Goal: Information Seeking & Learning: Check status

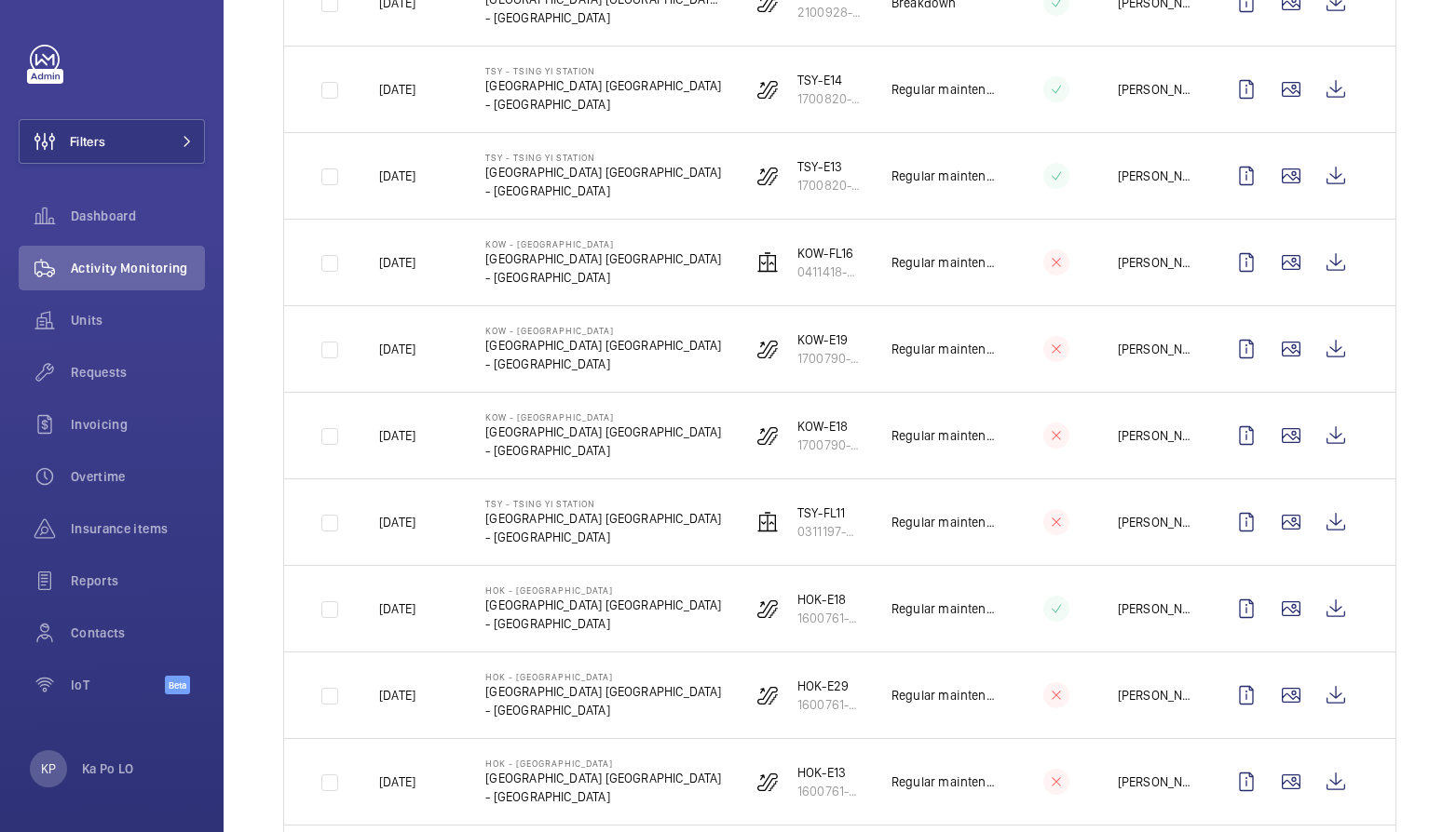
scroll to position [1747, 0]
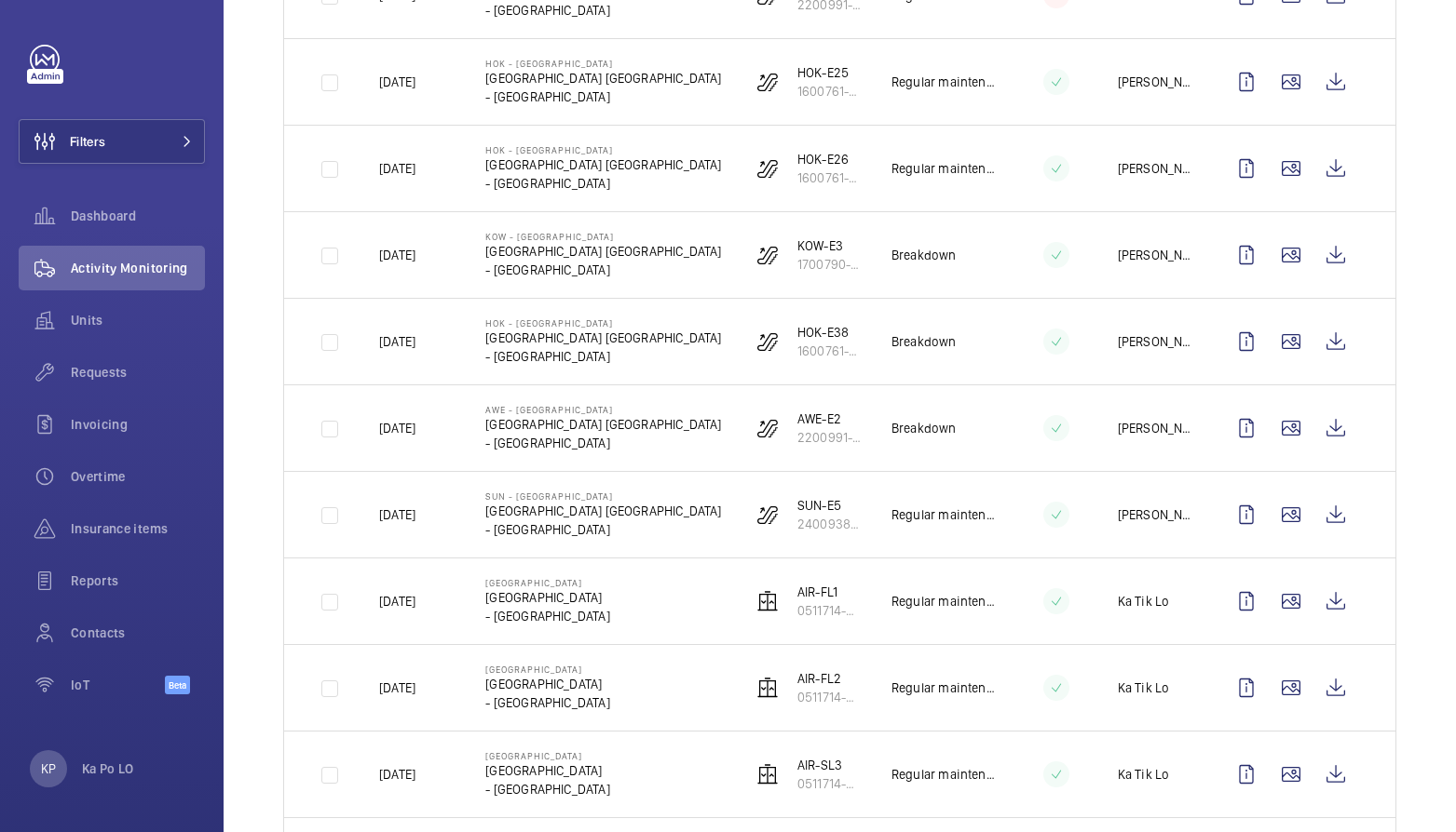
scroll to position [0, 0]
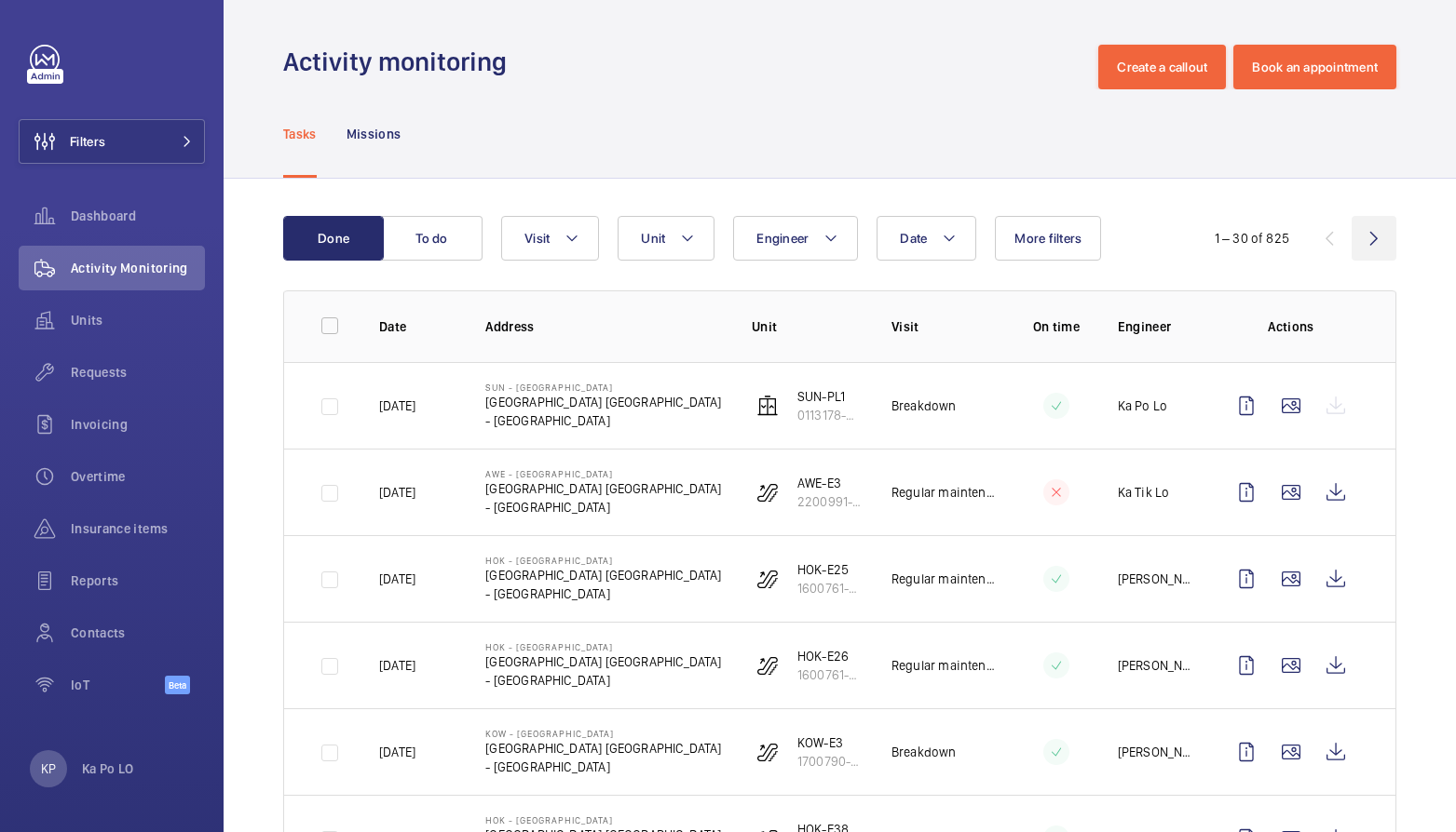
click at [1352, 241] on wm-front-icon-button at bounding box center [1374, 239] width 45 height 45
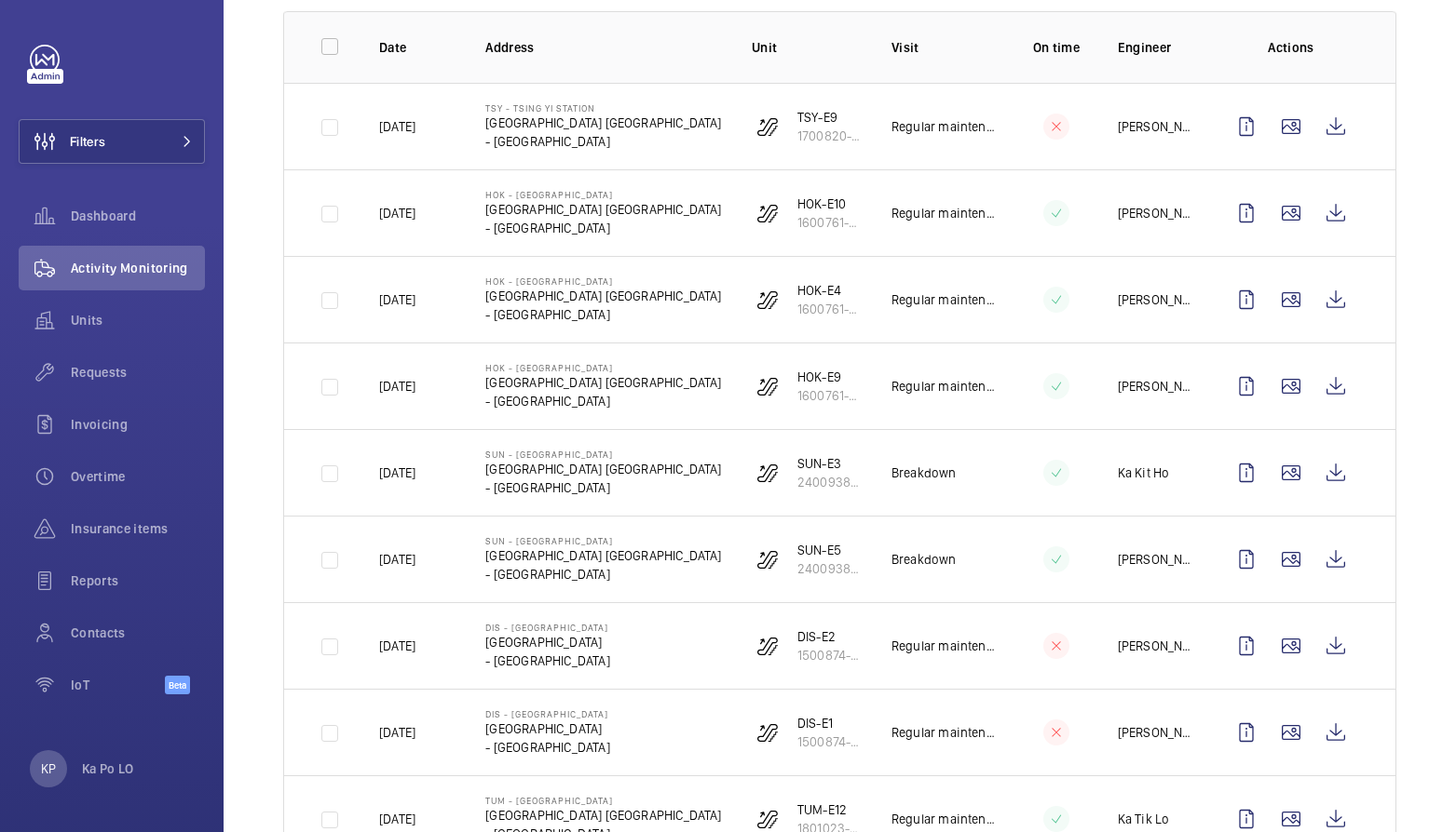
scroll to position [419, 0]
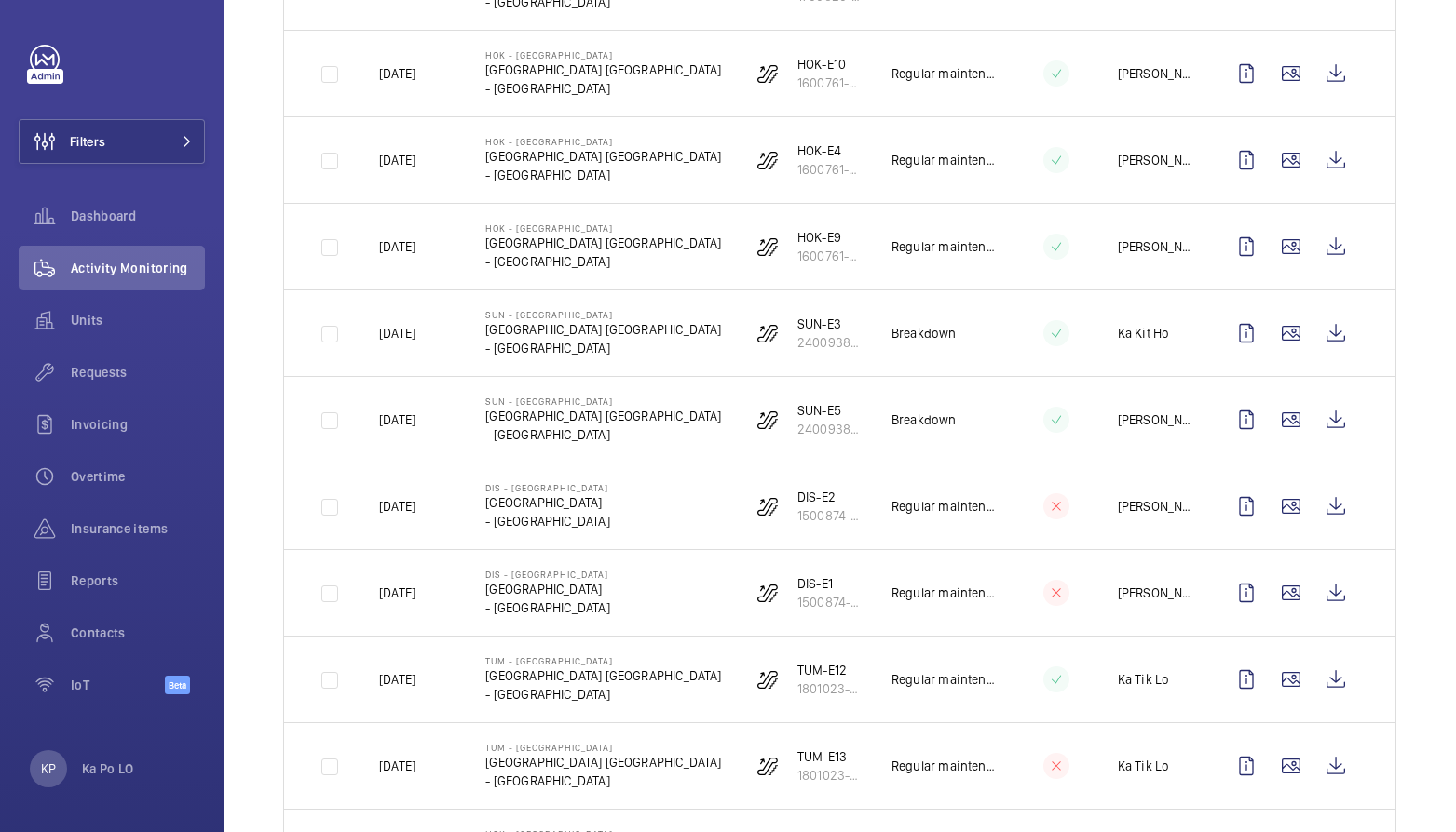
drag, startPoint x: 253, startPoint y: 246, endPoint x: 270, endPoint y: 247, distance: 17.0
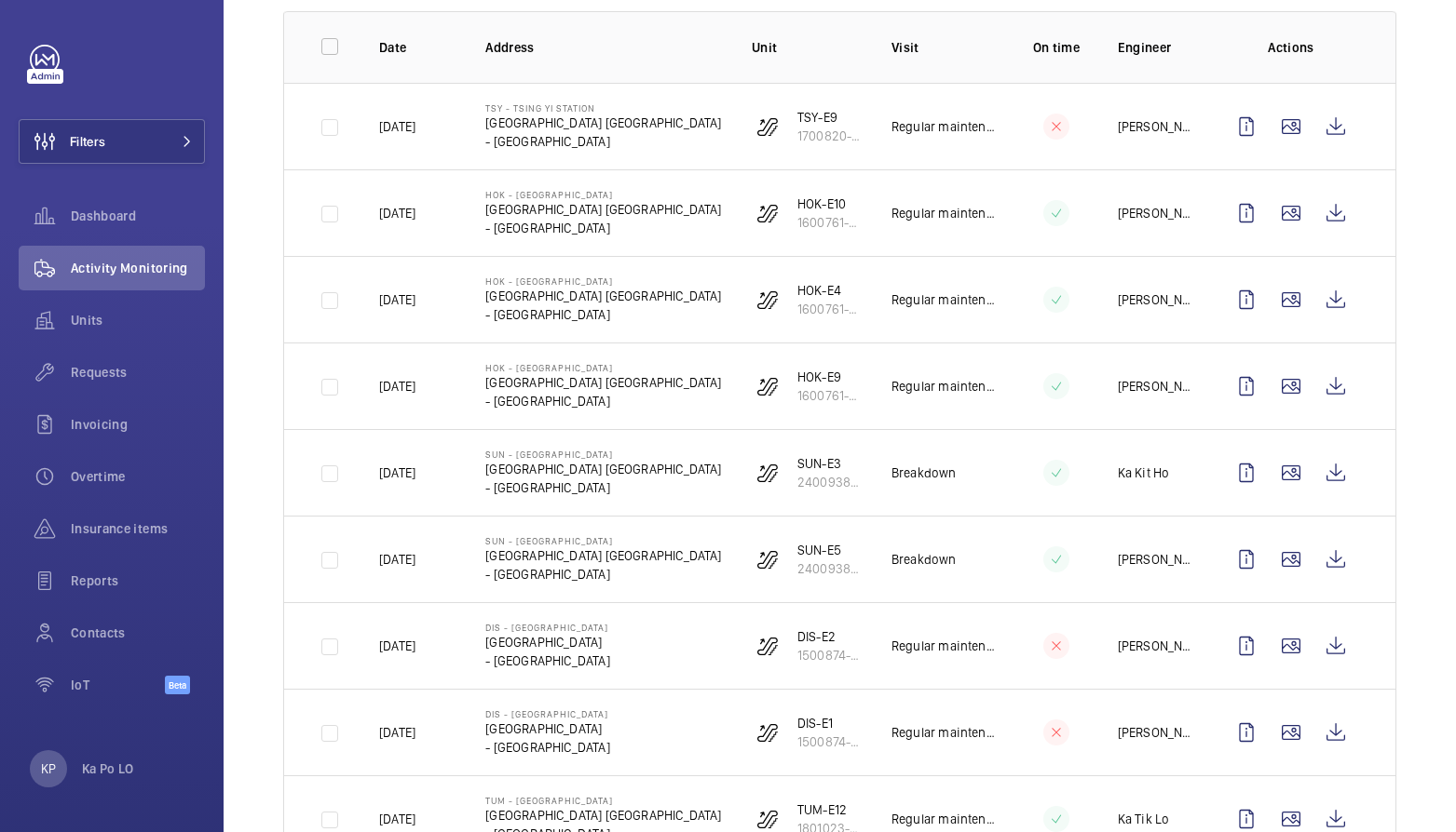
scroll to position [0, 0]
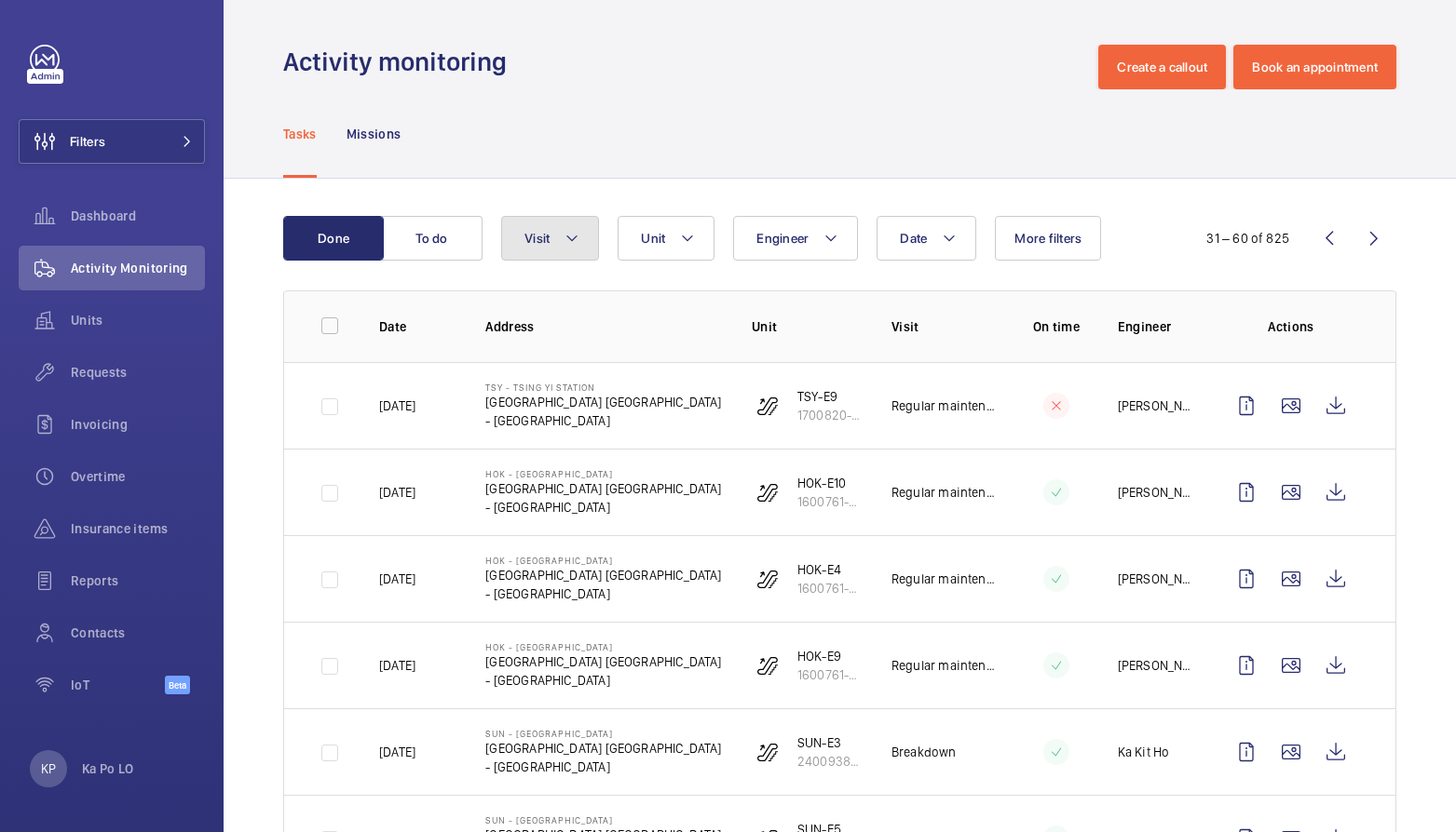
click at [561, 235] on button "Visit" at bounding box center [550, 239] width 98 height 45
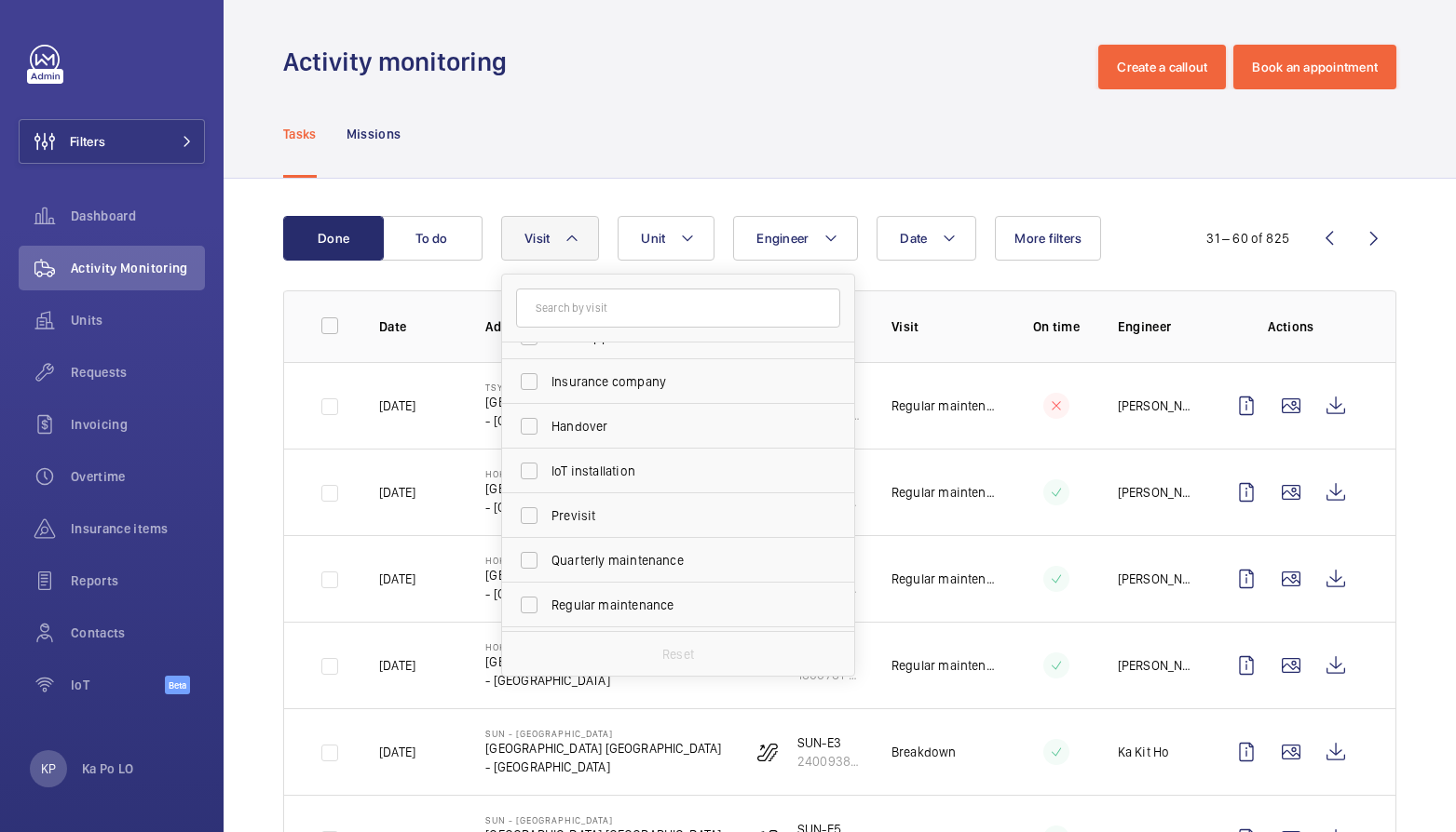
scroll to position [279, 0]
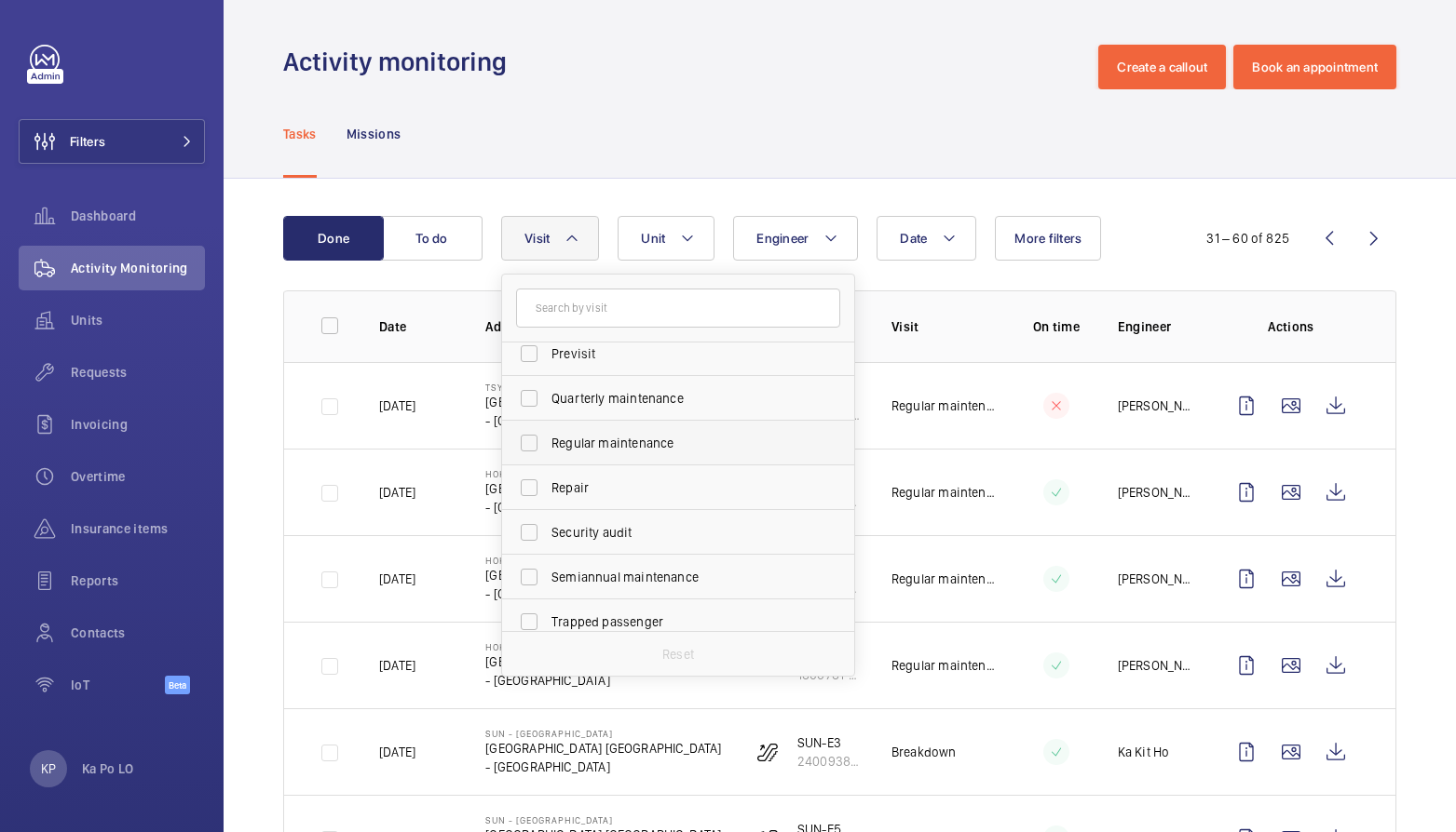
click at [644, 436] on span "Regular maintenance" at bounding box center [679, 443] width 256 height 19
click at [547, 436] on input "Regular maintenance" at bounding box center [530, 444] width 38 height 38
checkbox input "true"
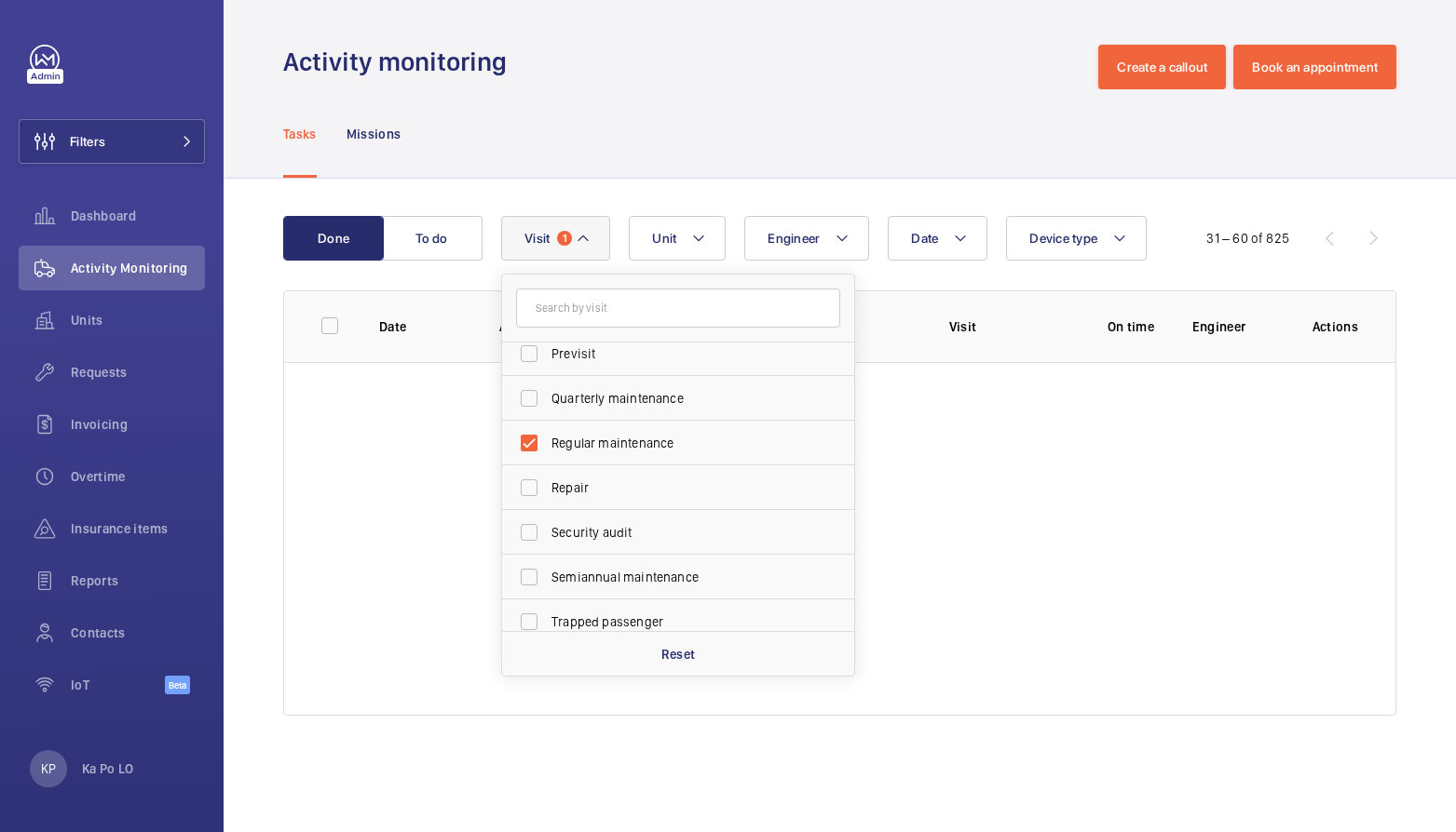
click at [256, 377] on div "Done To do Date Engineer Unit Device type Visit 1 Annual maintenance Breakdown …" at bounding box center [840, 469] width 1232 height 582
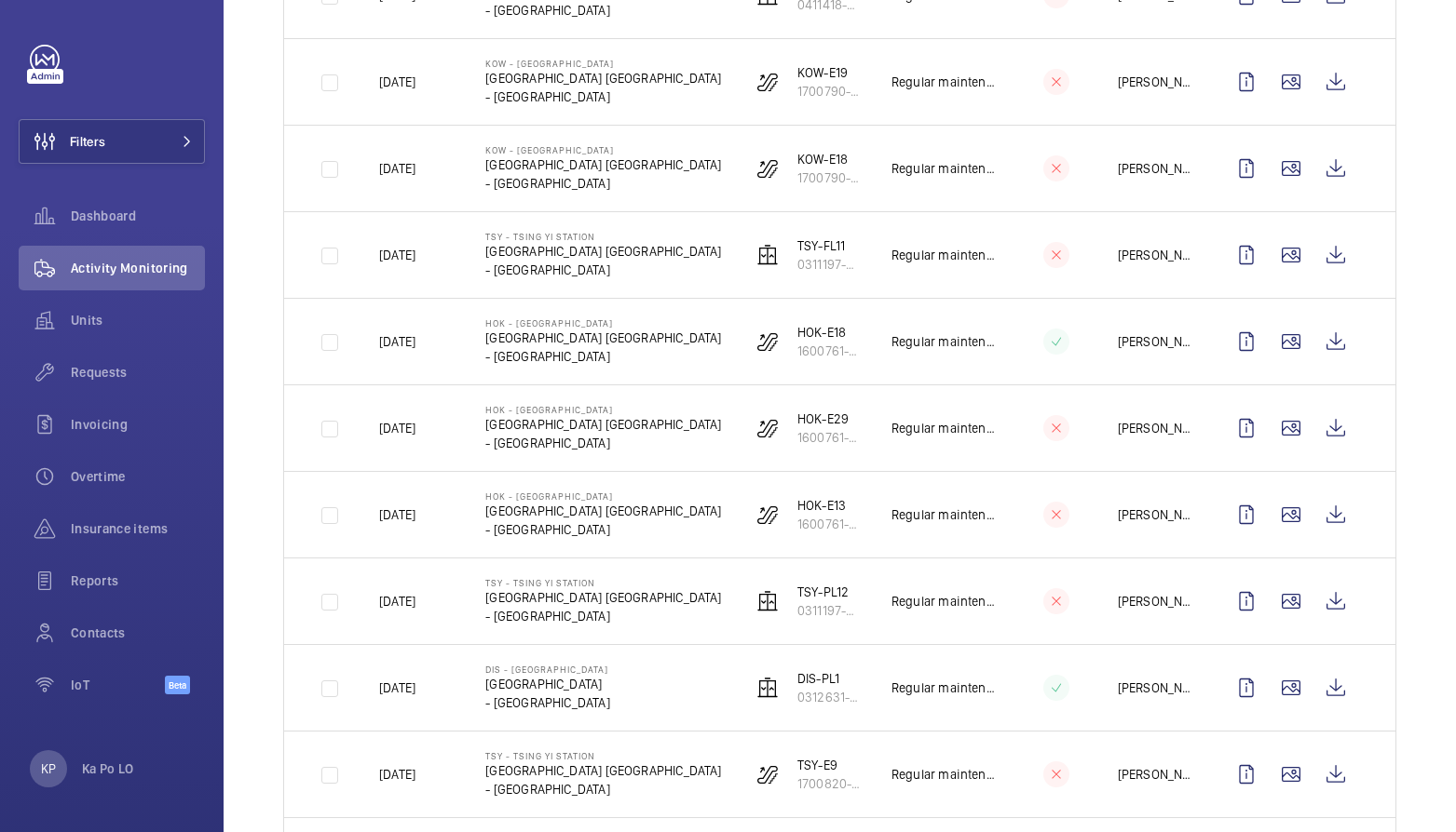
scroll to position [2173, 0]
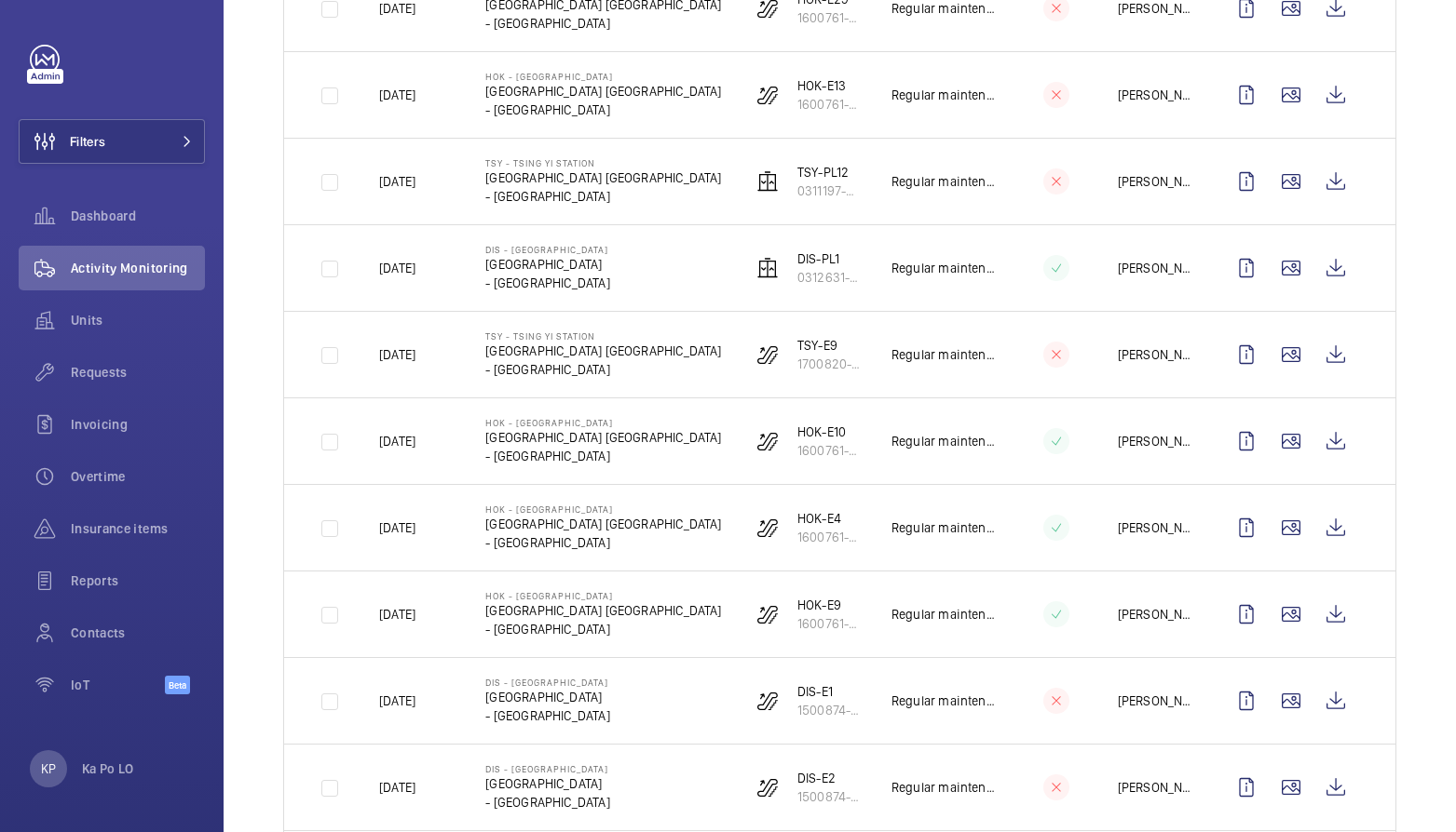
scroll to position [1893, 0]
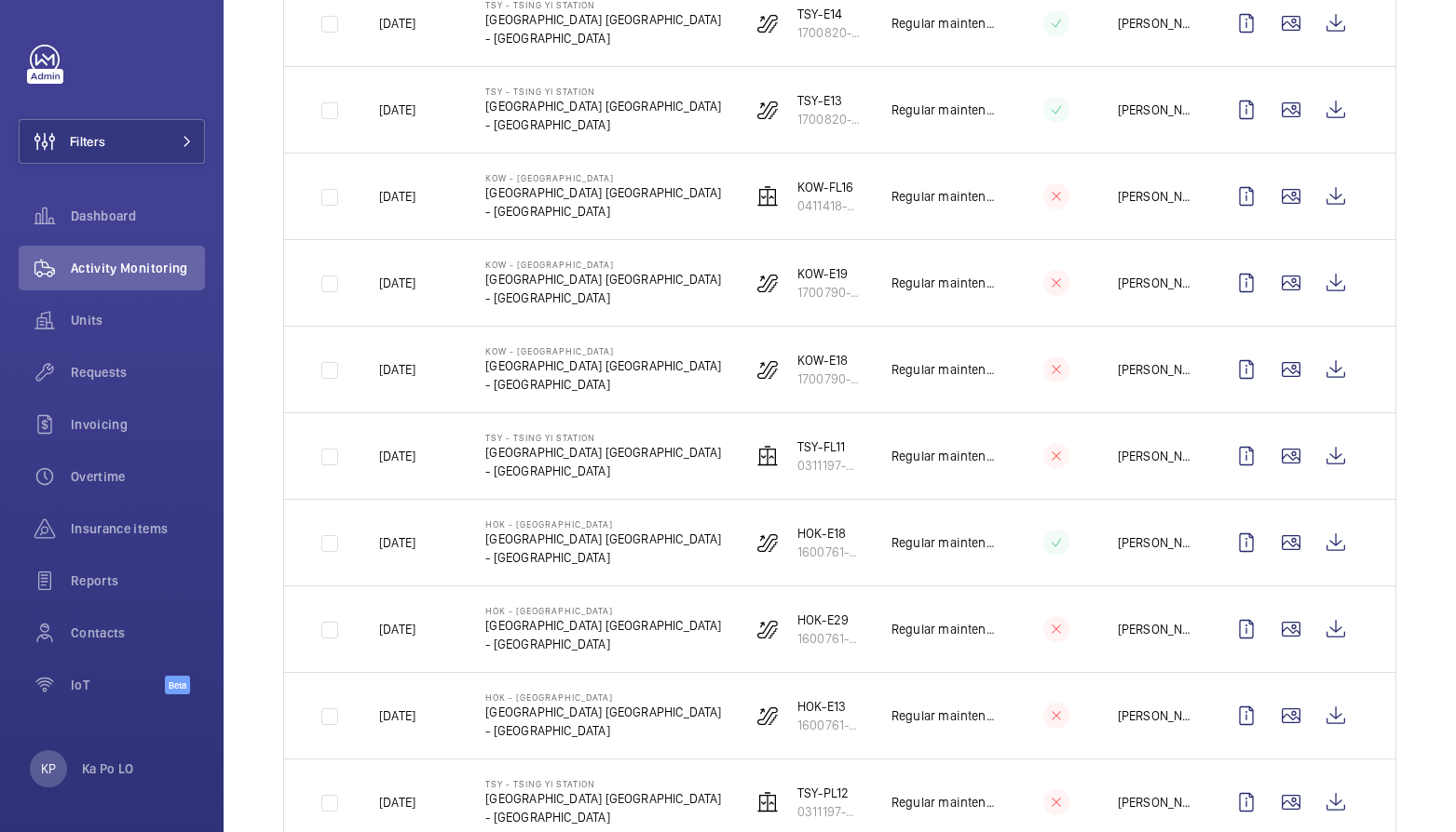
scroll to position [1475, 0]
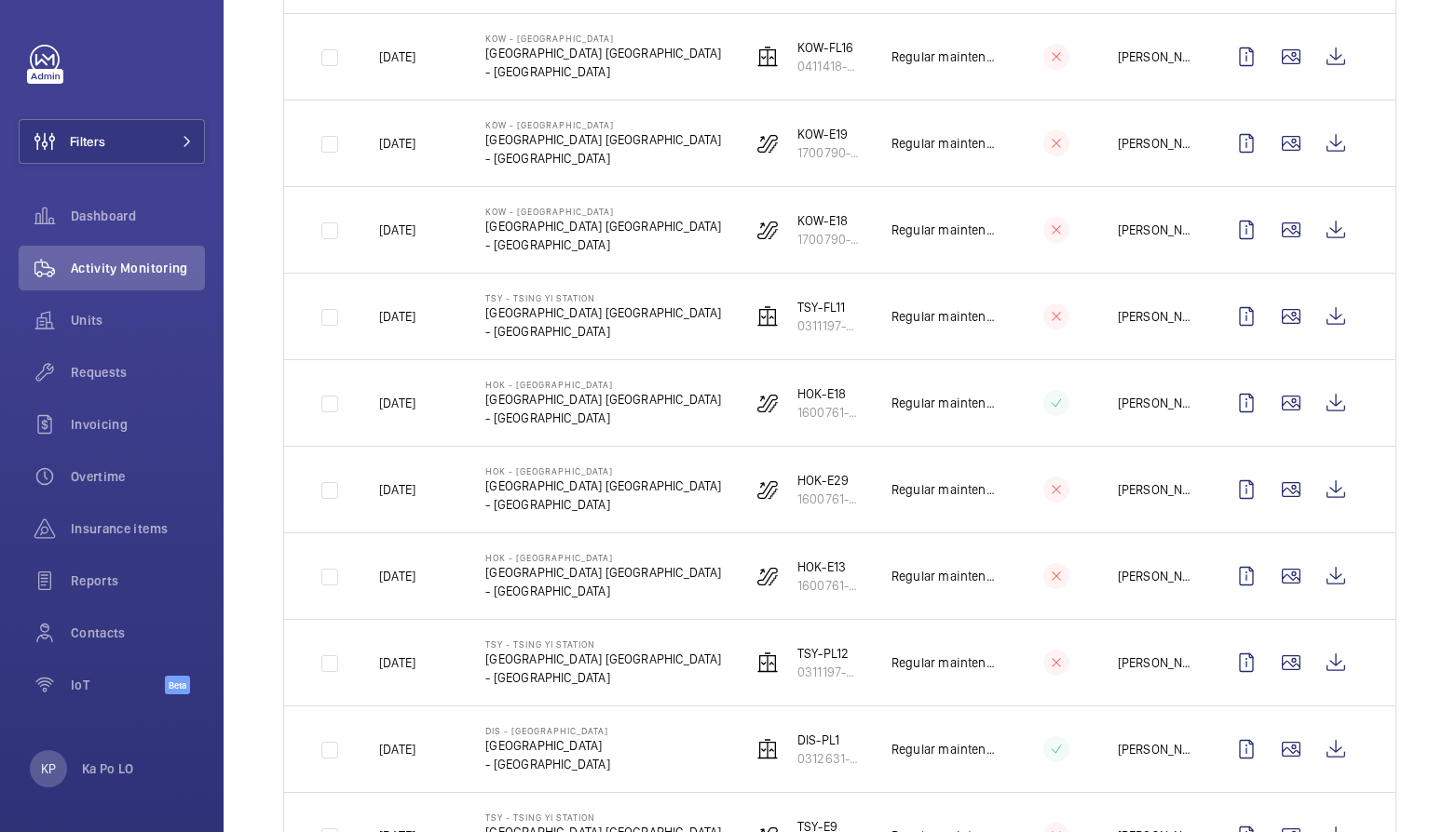
click at [256, 410] on div "Done To do Date Engineer Unit Visit 1 More filters 1 – 30 of 735 Date Address U…" at bounding box center [840, 117] width 1232 height 2827
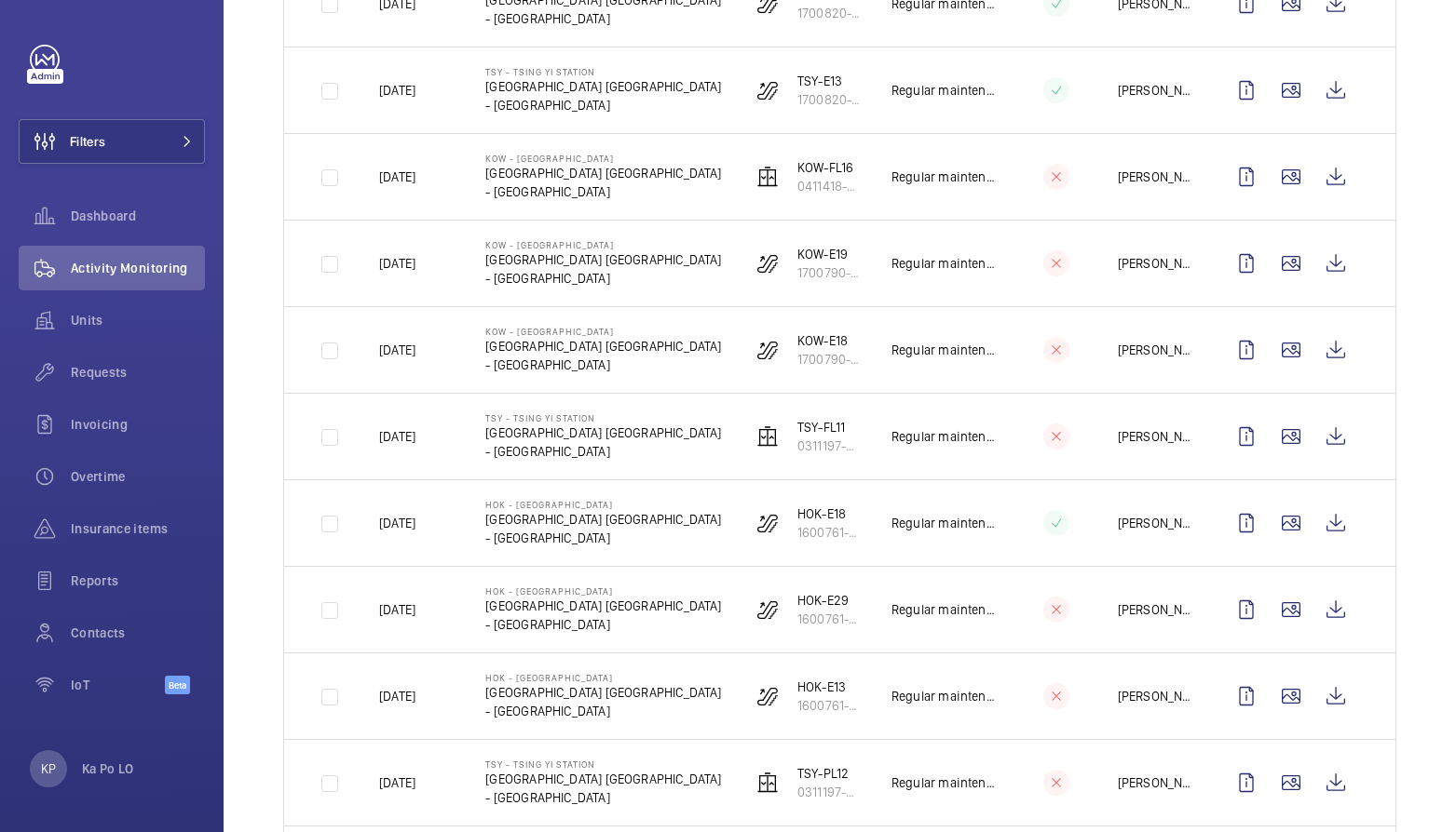
scroll to position [1347, 0]
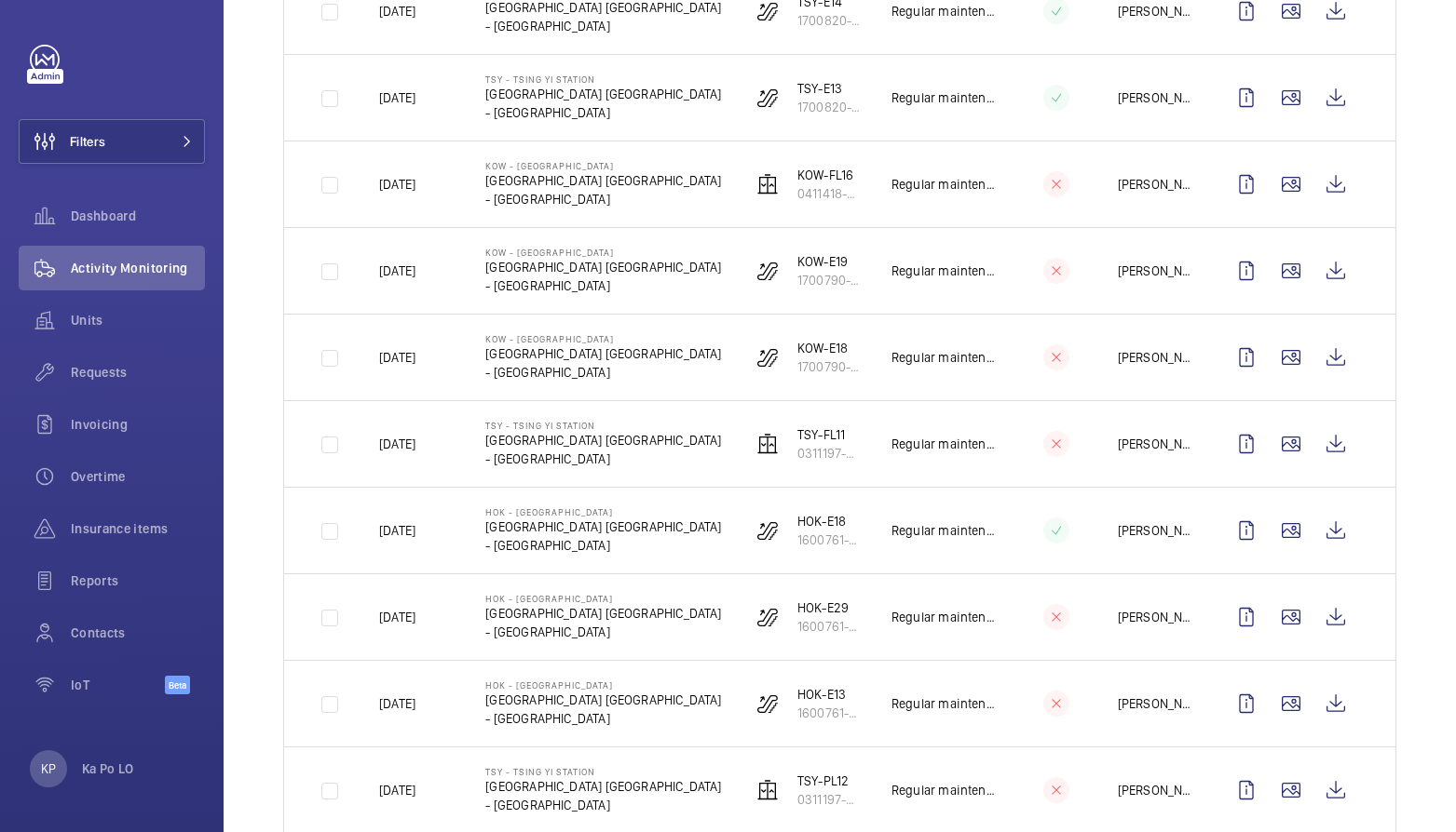
click at [265, 430] on div "Done To do Date Engineer Unit Visit 1 More filters 1 – 30 of 735 Date Address U…" at bounding box center [840, 244] width 1232 height 2827
click at [249, 455] on div "Done To do Date Engineer Unit Visit 1 More filters 1 – 30 of 735 Date Address U…" at bounding box center [840, 244] width 1232 height 2827
click at [260, 428] on div "Done To do Date Engineer Unit Visit 1 More filters 1 – 30 of 735 Date Address U…" at bounding box center [840, 244] width 1232 height 2827
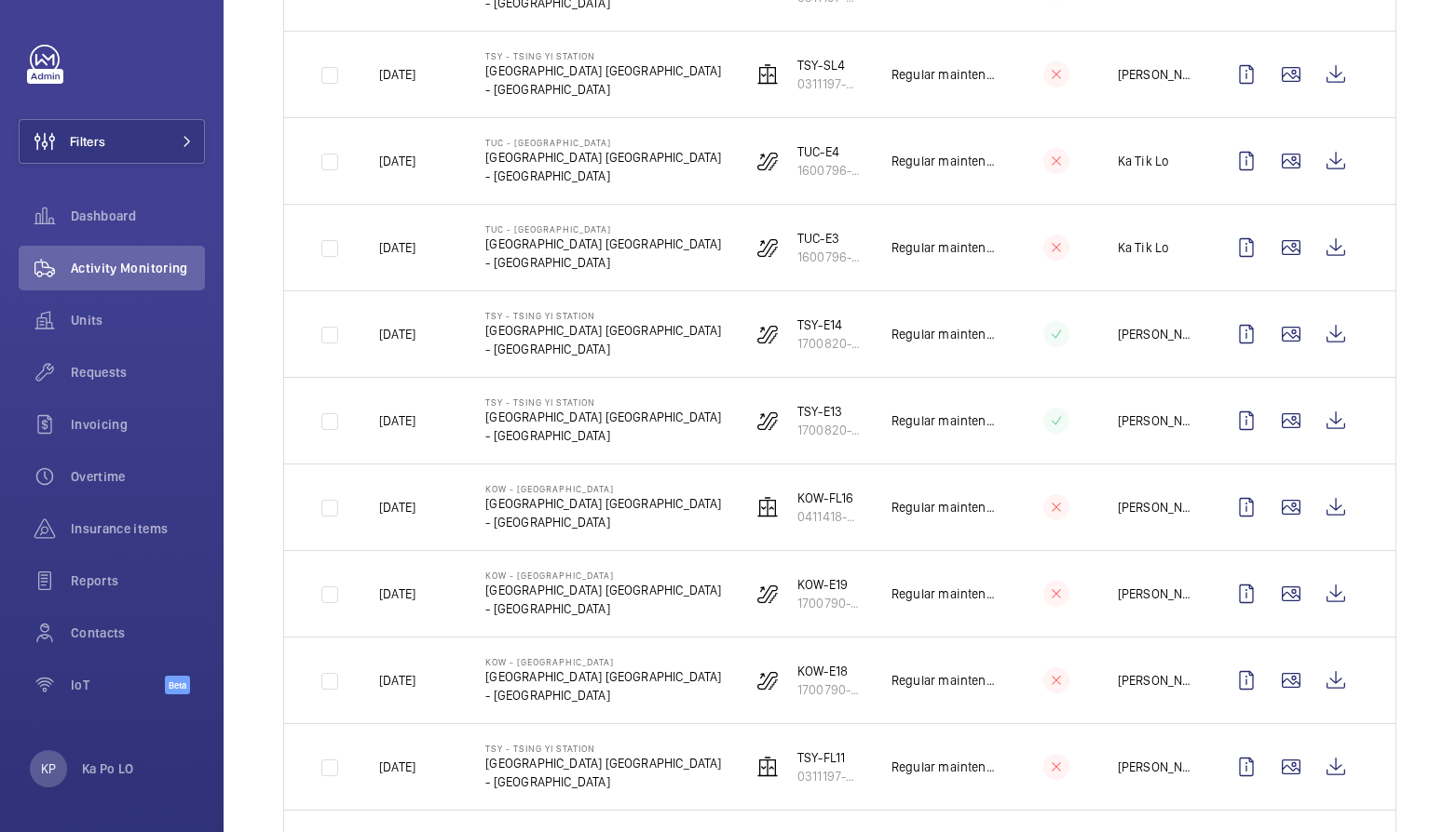
scroll to position [1016, 0]
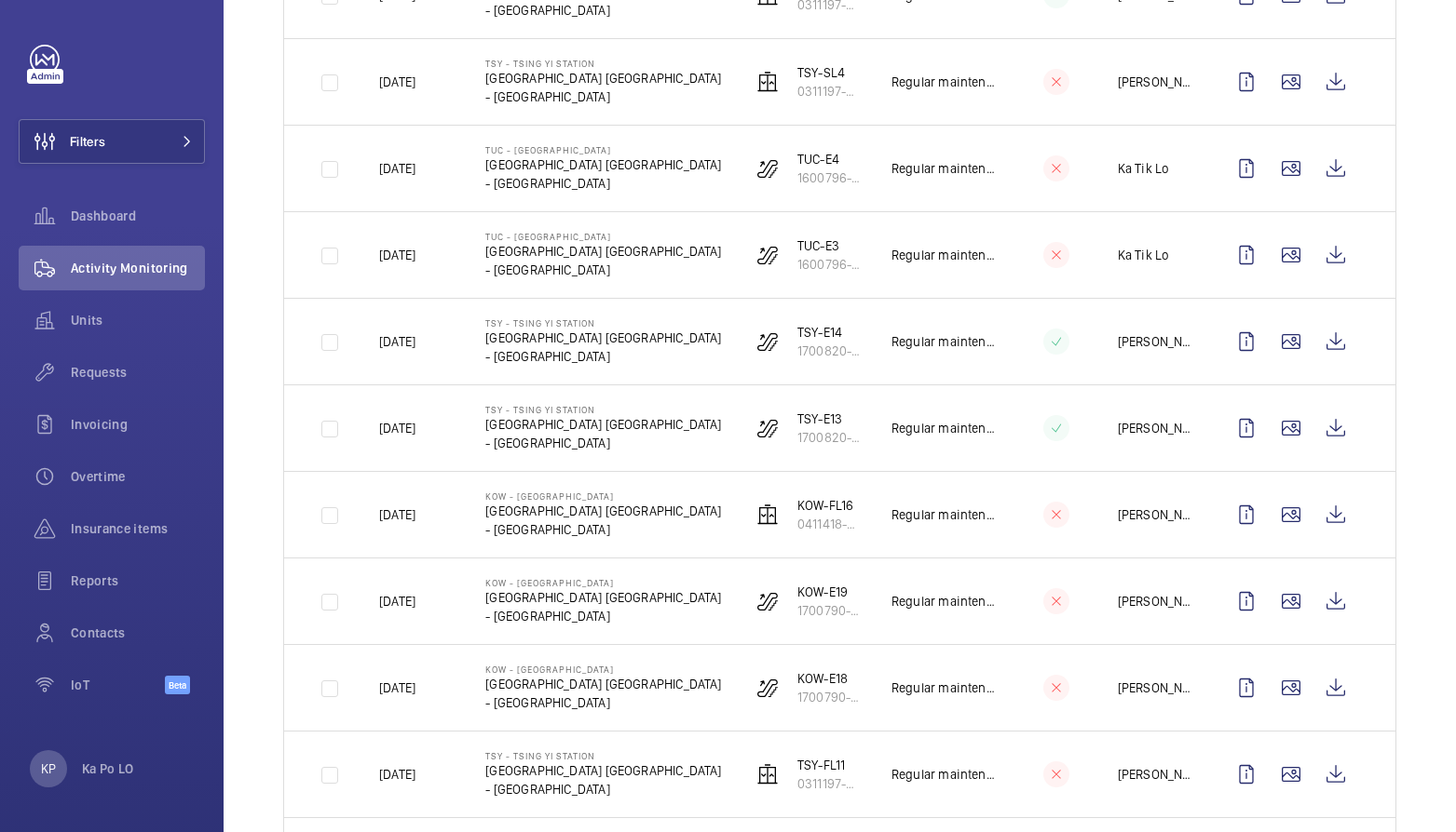
click at [268, 437] on div "Done To do Date Engineer Unit Visit 1 More filters 1 – 30 of 735 Date Address U…" at bounding box center [840, 575] width 1232 height 2827
click at [260, 426] on div "Done To do Date Engineer Unit Visit 1 More filters 1 – 30 of 735 Date Address U…" at bounding box center [840, 575] width 1232 height 2827
click at [250, 371] on div "Done To do Date Engineer Unit Visit 1 More filters 1 – 30 of 735 Date Address U…" at bounding box center [840, 575] width 1232 height 2827
click at [267, 464] on div "Done To do Date Engineer Unit Visit 1 More filters 1 – 30 of 735 Date Address U…" at bounding box center [840, 575] width 1232 height 2827
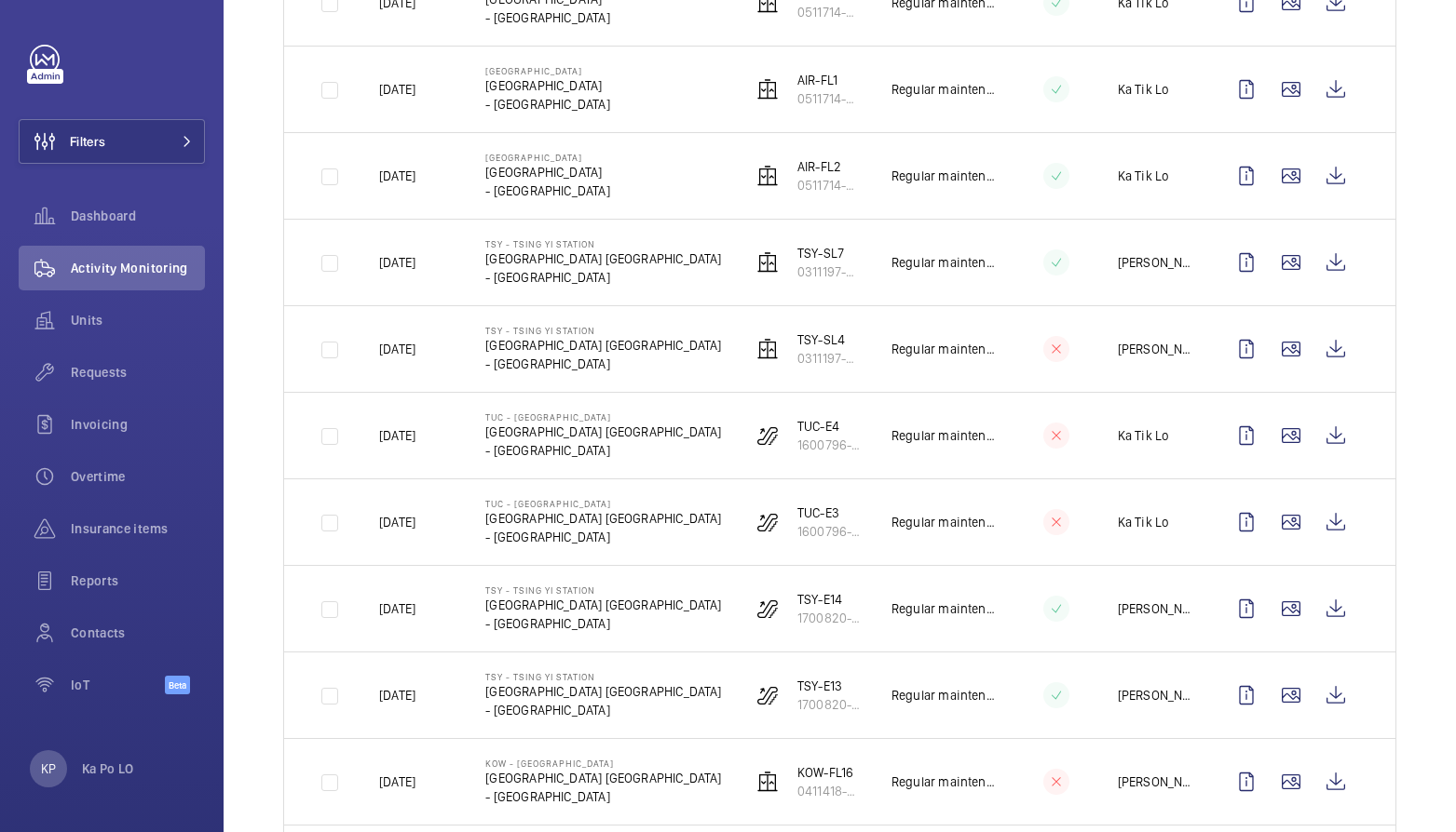
click at [261, 517] on div "Done To do Date Engineer Unit Visit 1 More filters 1 – 30 of 735 Date Address U…" at bounding box center [840, 842] width 1232 height 2827
click at [246, 503] on div "Done To do Date Engineer Unit Visit 1 More filters 1 – 30 of 735 Date Address U…" at bounding box center [840, 842] width 1232 height 2827
click at [263, 424] on div "Done To do Date Engineer Unit Visit 1 More filters 1 – 30 of 735 Date Address U…" at bounding box center [840, 842] width 1232 height 2827
click at [243, 460] on div "Done To do Date Engineer Unit Visit 1 More filters 1 – 30 of 735 Date Address U…" at bounding box center [840, 842] width 1232 height 2827
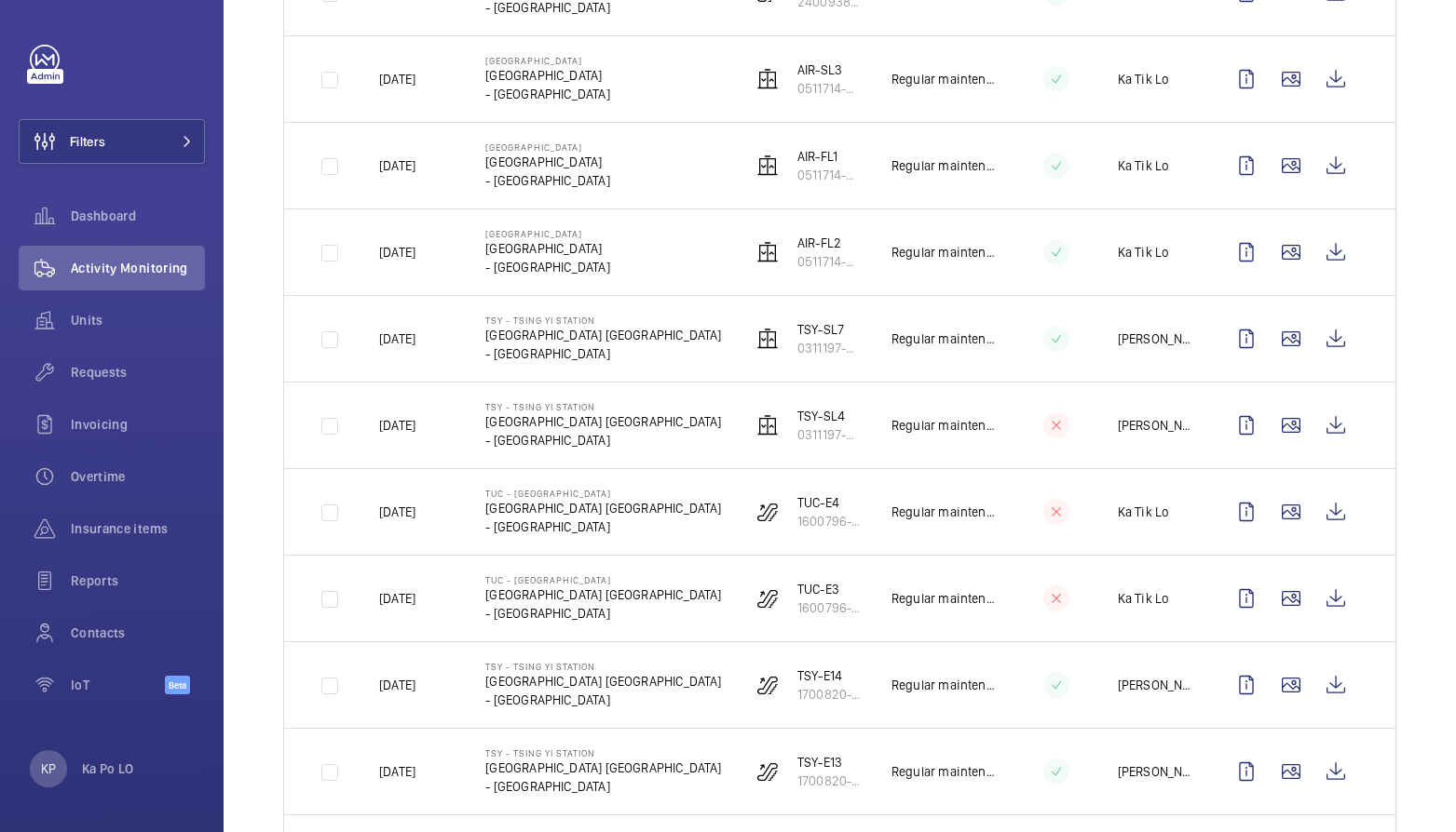
scroll to position [666, 0]
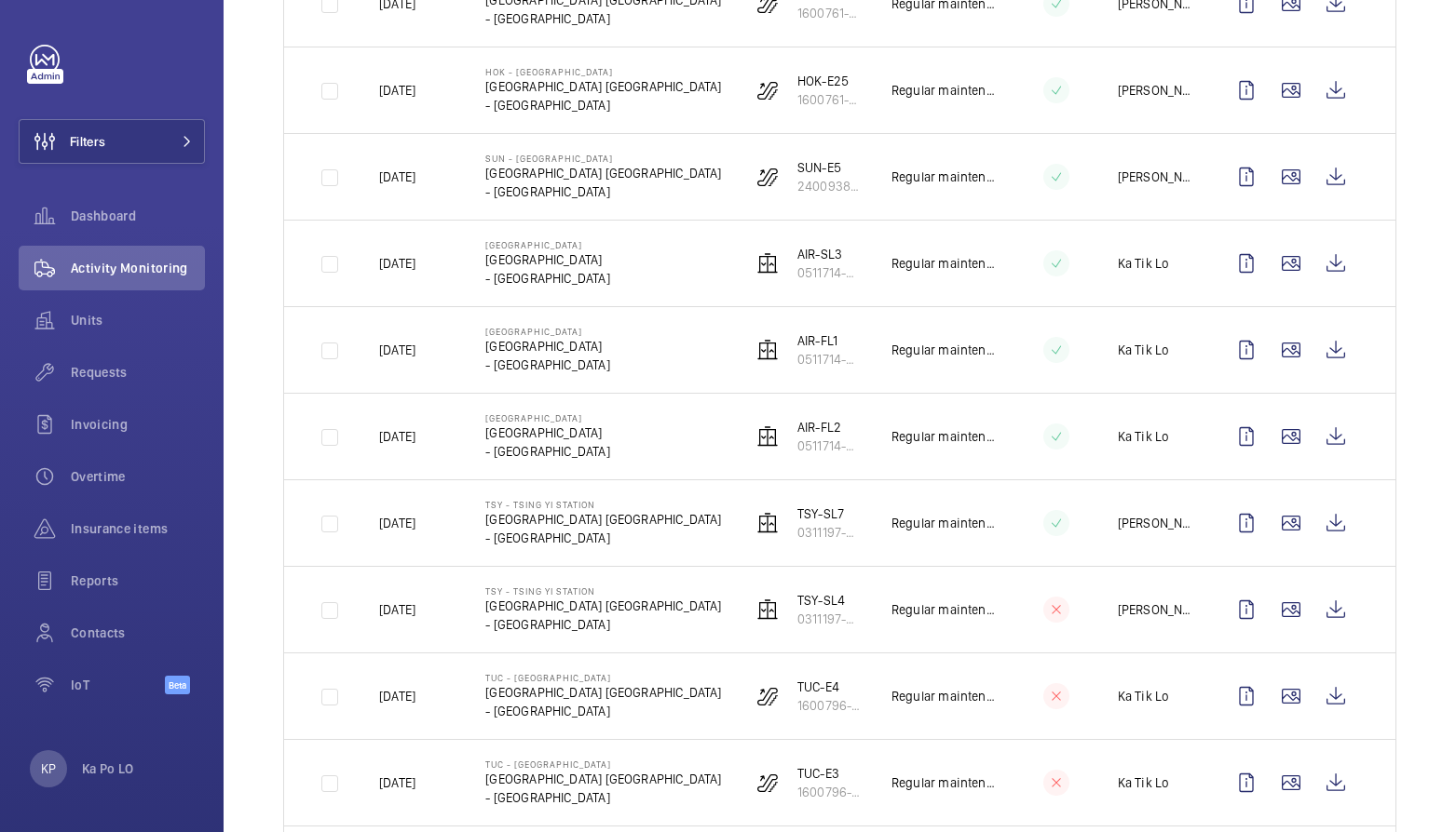
scroll to position [485, 0]
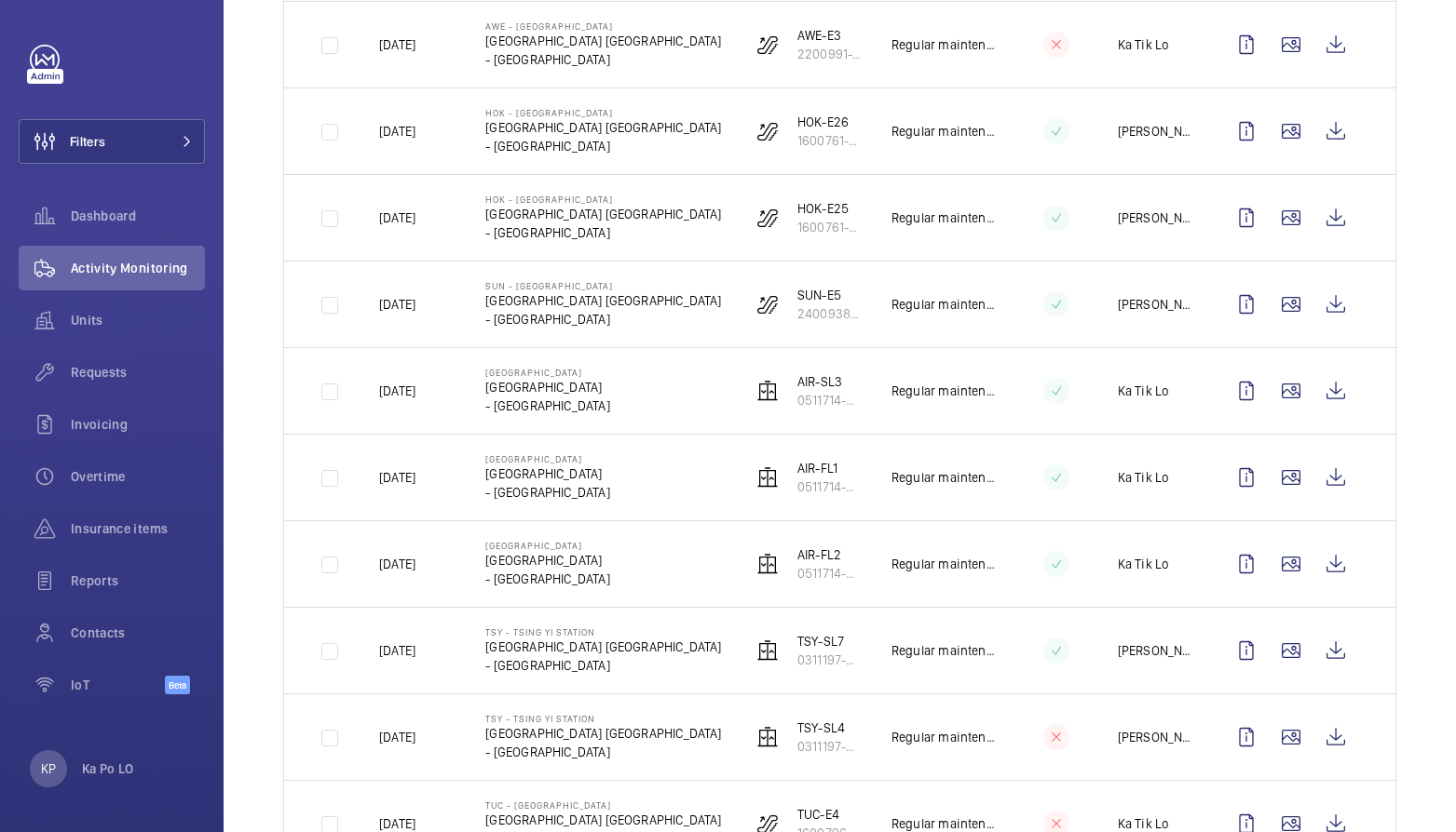
scroll to position [322, 0]
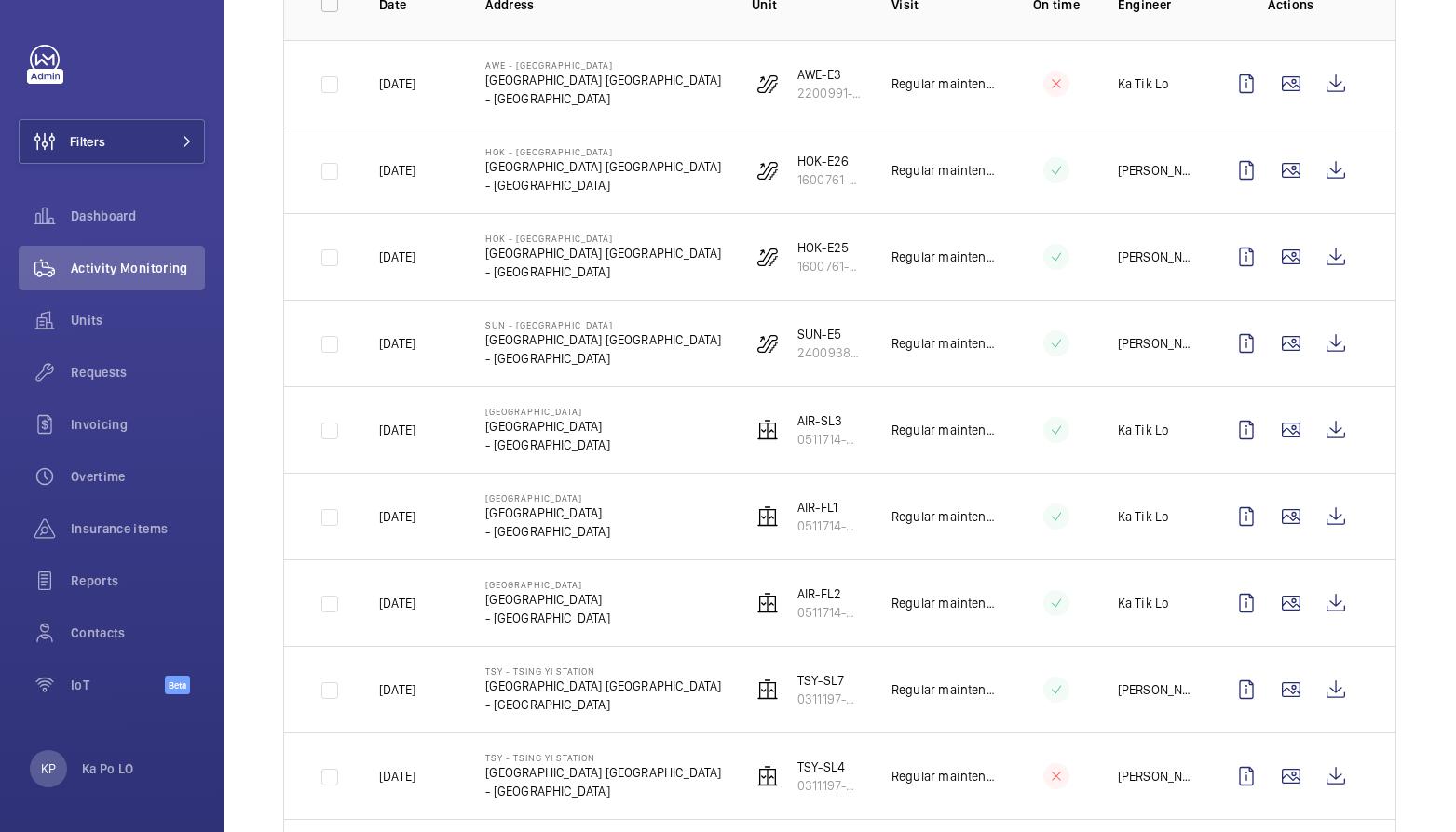
drag, startPoint x: 263, startPoint y: 499, endPoint x: 299, endPoint y: 500, distance: 36.0
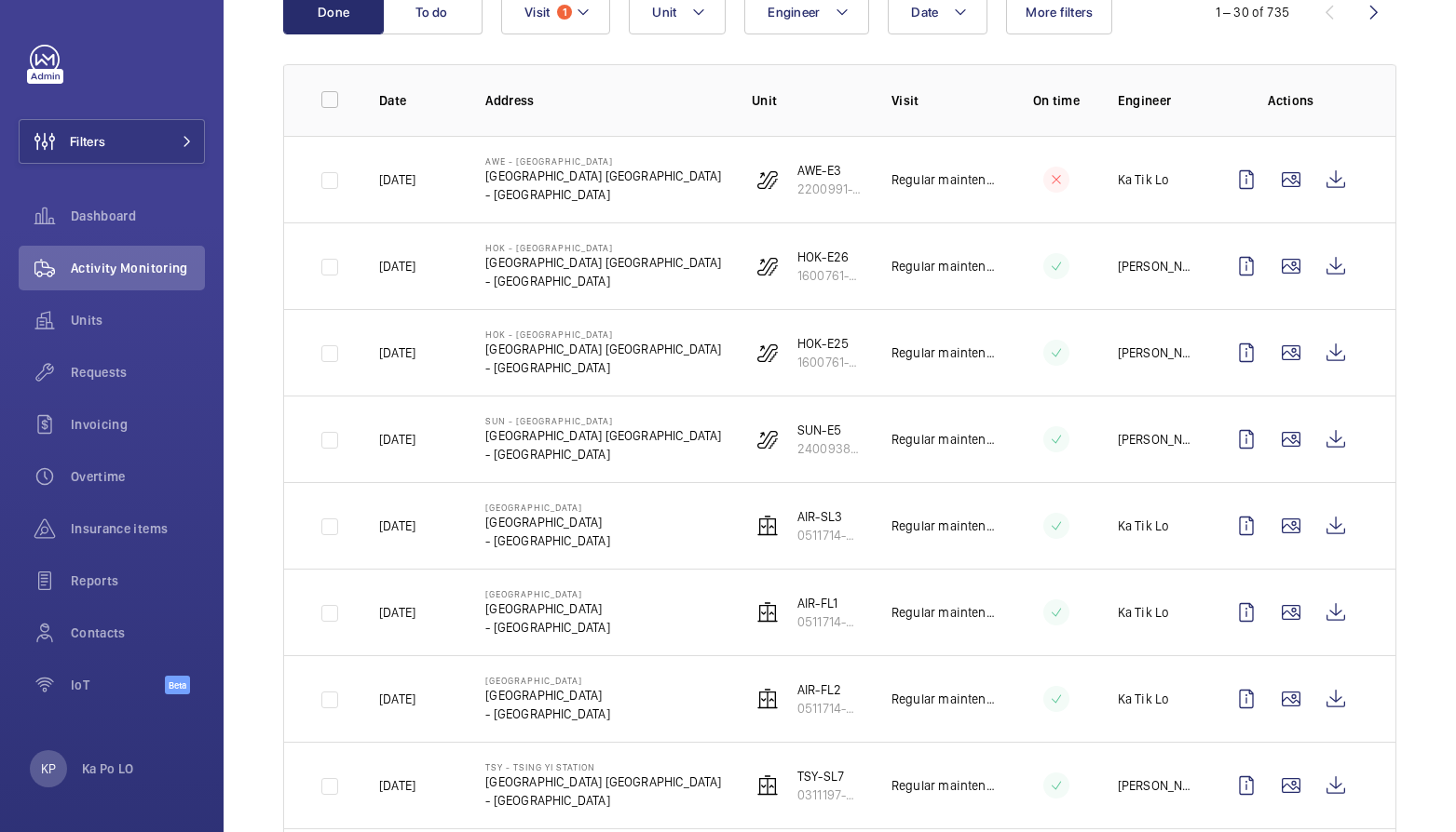
scroll to position [182, 0]
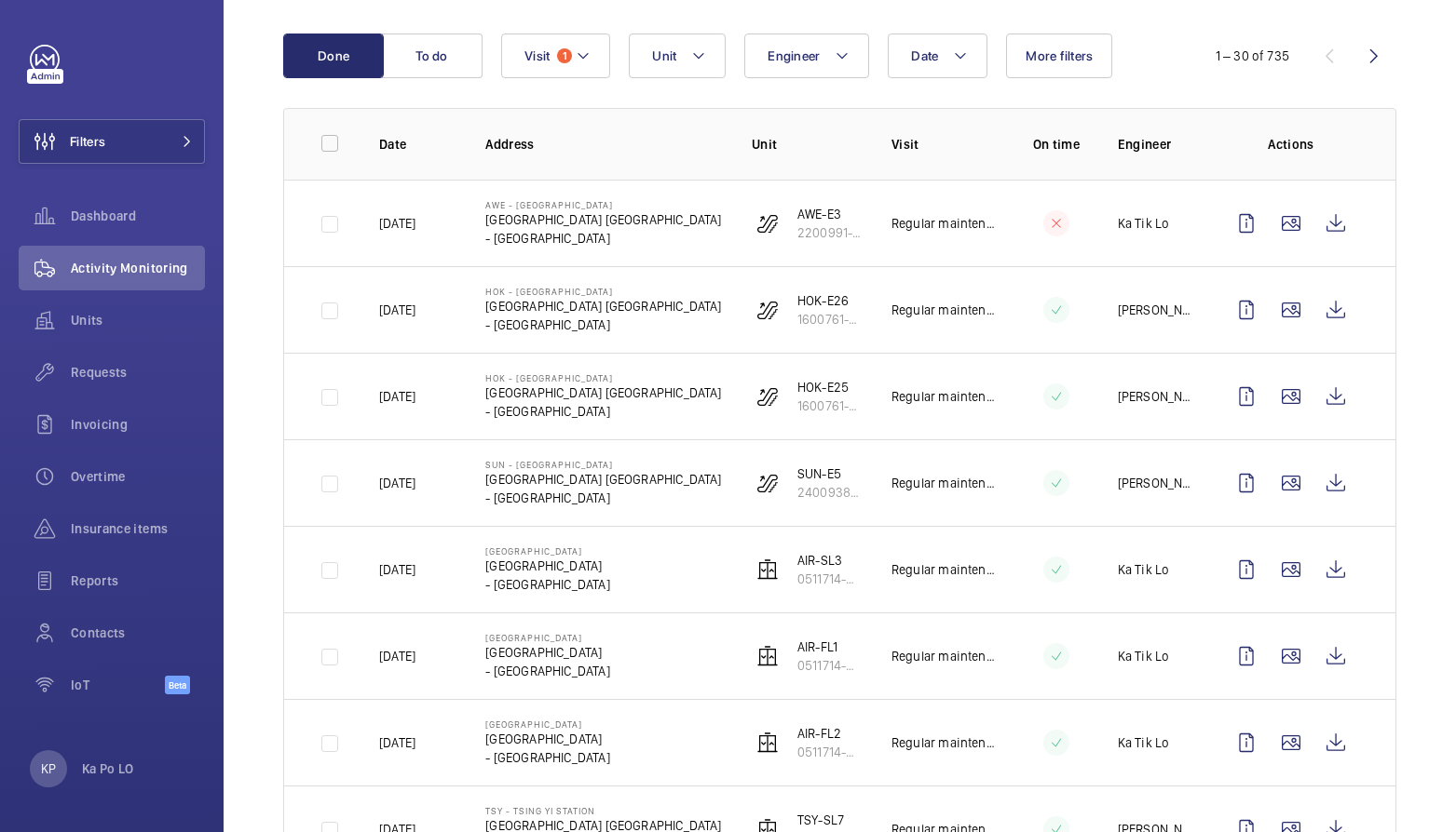
drag, startPoint x: 263, startPoint y: 505, endPoint x: 288, endPoint y: 506, distance: 25.0
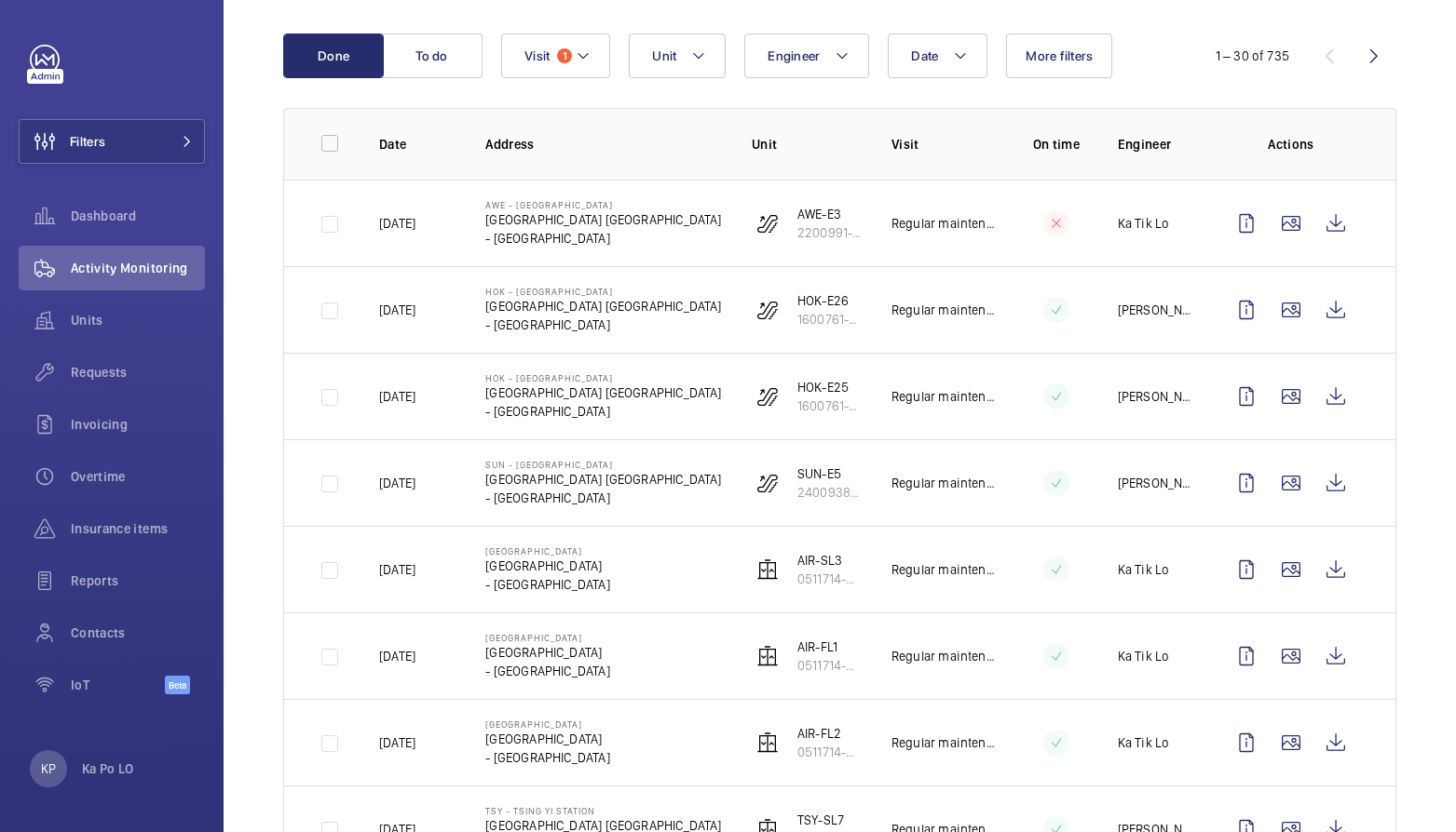
drag, startPoint x: 235, startPoint y: 222, endPoint x: 360, endPoint y: 167, distance: 136.6
click at [587, 43] on button "Visit 1" at bounding box center [556, 56] width 109 height 45
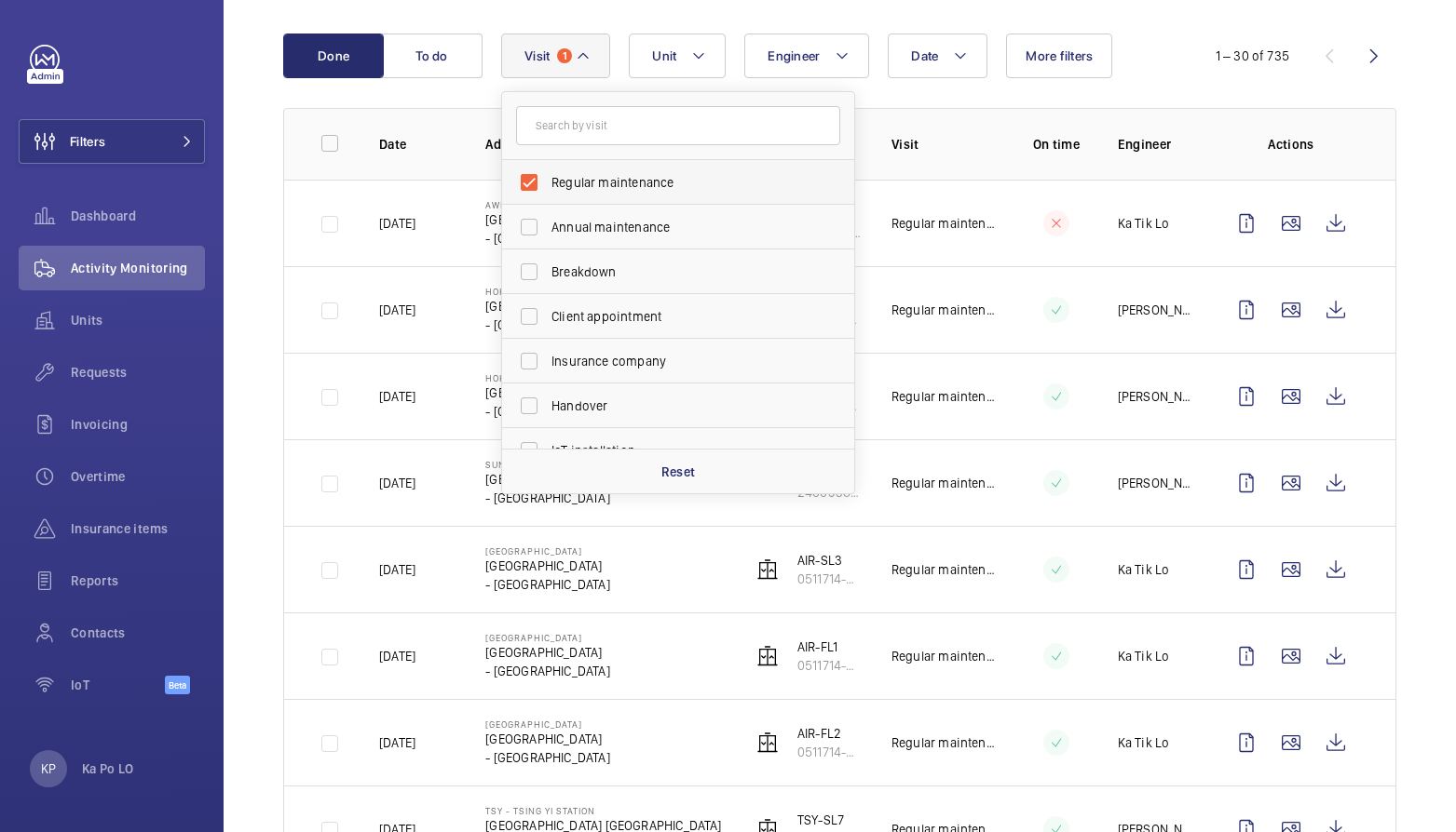
click at [613, 187] on span "Regular maintenance" at bounding box center [679, 182] width 256 height 19
click at [547, 187] on input "Regular maintenance" at bounding box center [530, 182] width 38 height 38
checkbox input "false"
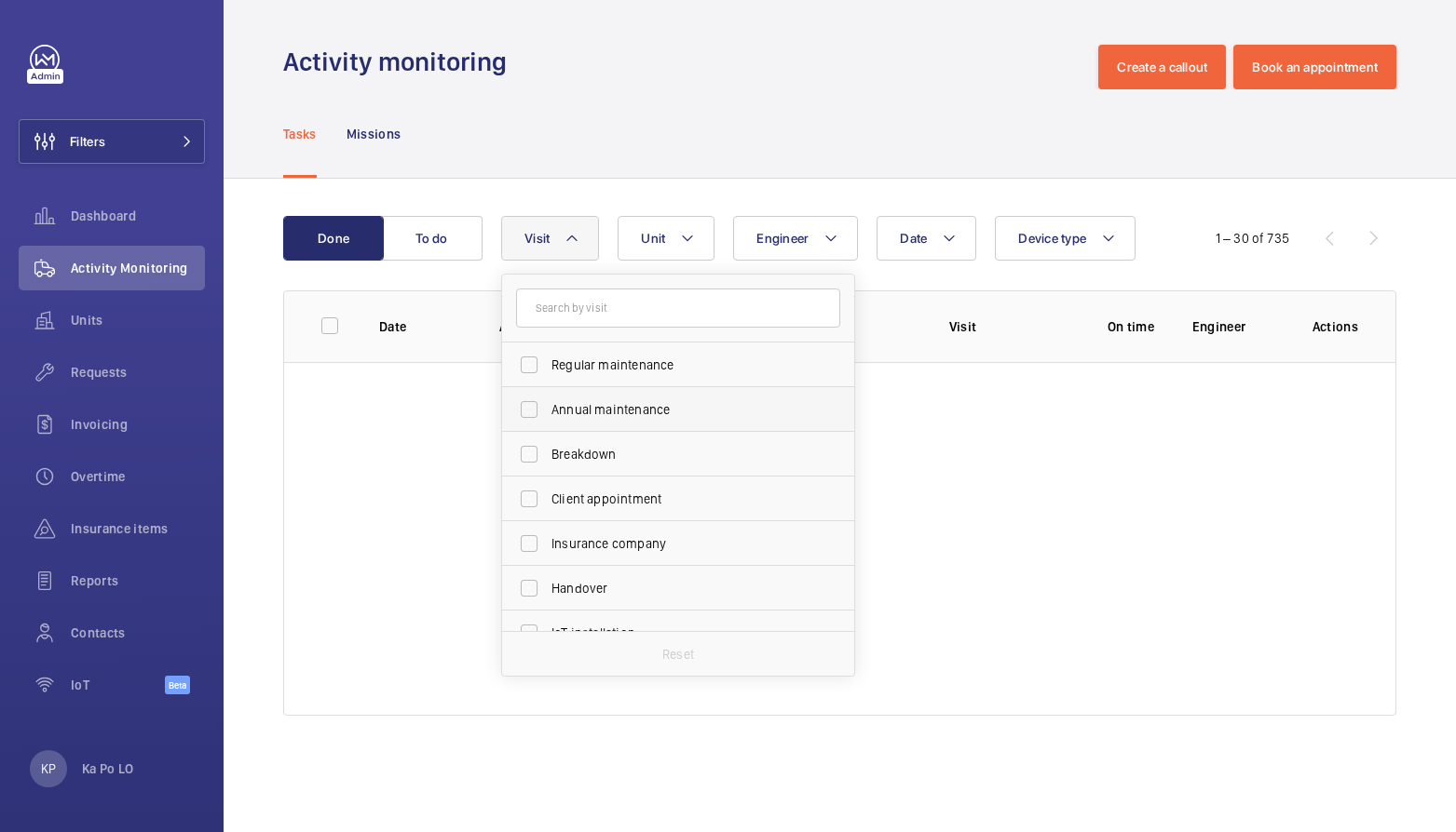
click at [621, 409] on span "Annual maintenance" at bounding box center [679, 410] width 256 height 19
click at [547, 409] on input "Annual maintenance" at bounding box center [530, 410] width 38 height 38
checkbox input "true"
click at [623, 448] on span "Breakdown" at bounding box center [679, 454] width 256 height 19
click at [547, 448] on input "Breakdown" at bounding box center [530, 454] width 38 height 38
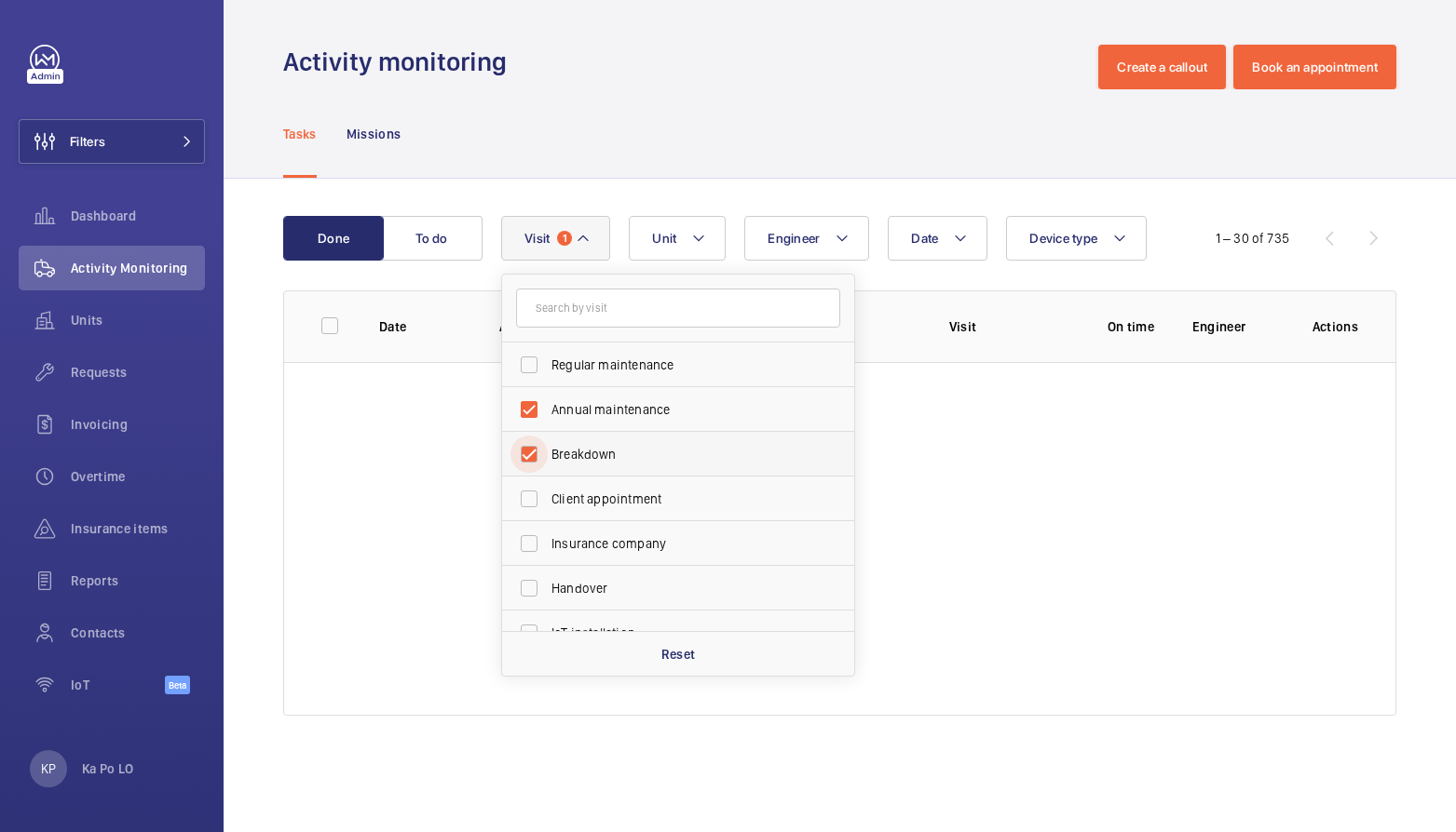
checkbox input "true"
click at [626, 496] on span "Client appointment" at bounding box center [679, 499] width 256 height 19
click at [547, 496] on input "Client appointment" at bounding box center [530, 499] width 38 height 38
checkbox input "true"
click at [628, 531] on label "Insurance company" at bounding box center [664, 544] width 324 height 45
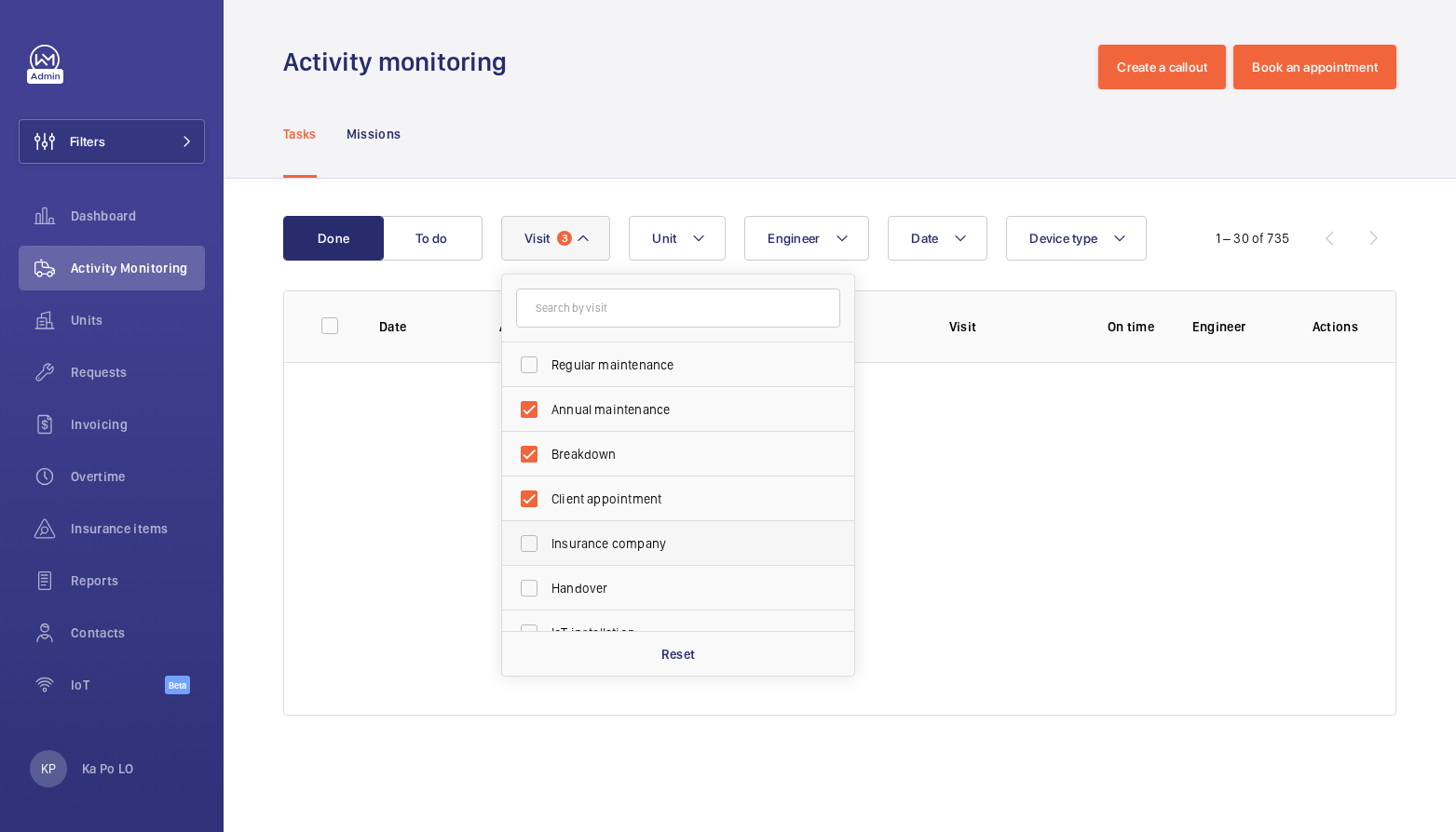
click at [547, 531] on input "Insurance company" at bounding box center [530, 544] width 38 height 38
checkbox input "true"
click at [626, 578] on label "Handover" at bounding box center [664, 589] width 324 height 45
click at [547, 578] on input "Handover" at bounding box center [530, 589] width 38 height 38
checkbox input "true"
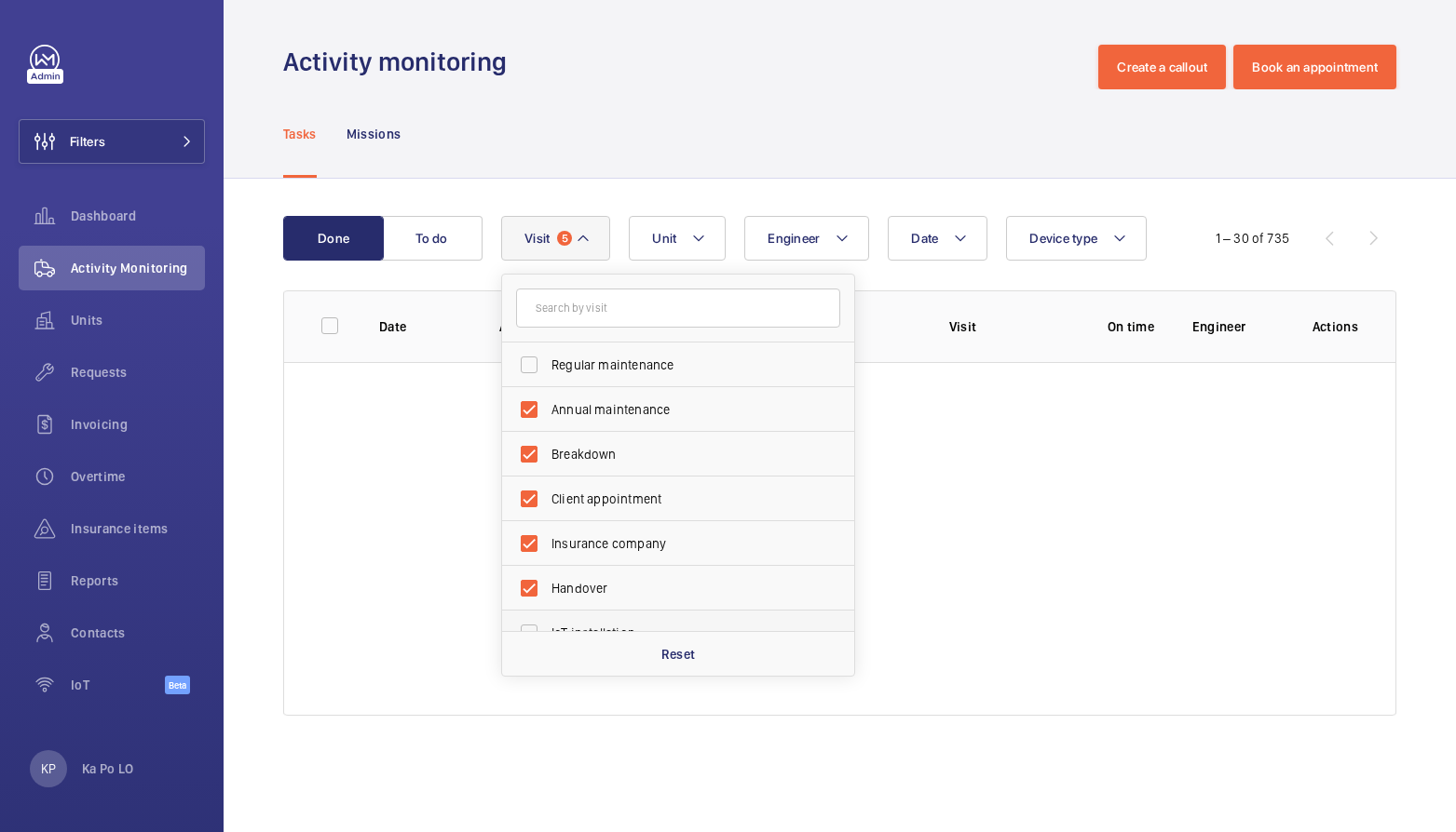
click at [619, 617] on label "IoT installation" at bounding box center [664, 634] width 324 height 45
click at [547, 617] on input "IoT installation" at bounding box center [530, 634] width 38 height 38
checkbox input "true"
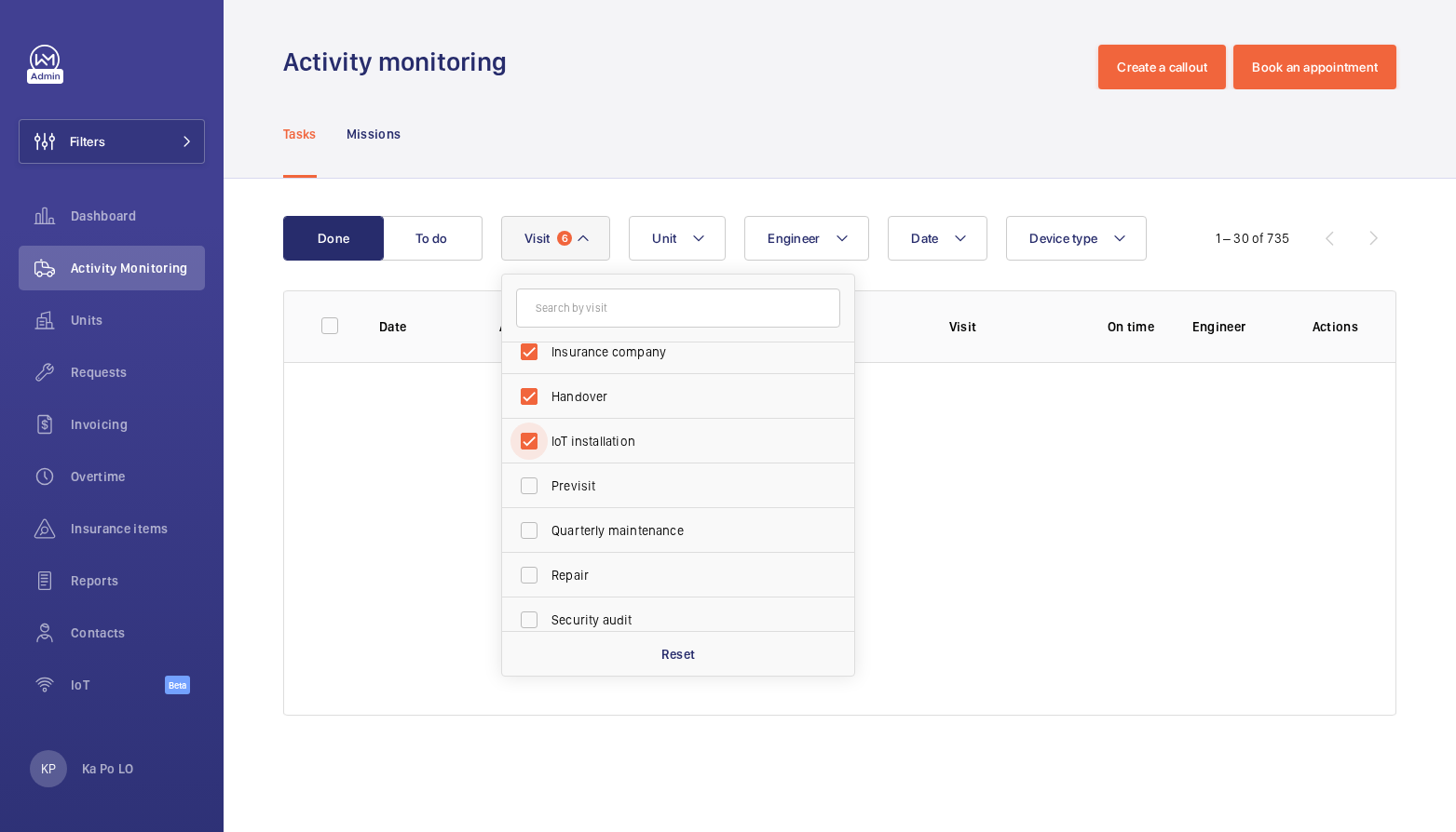
scroll to position [292, 0]
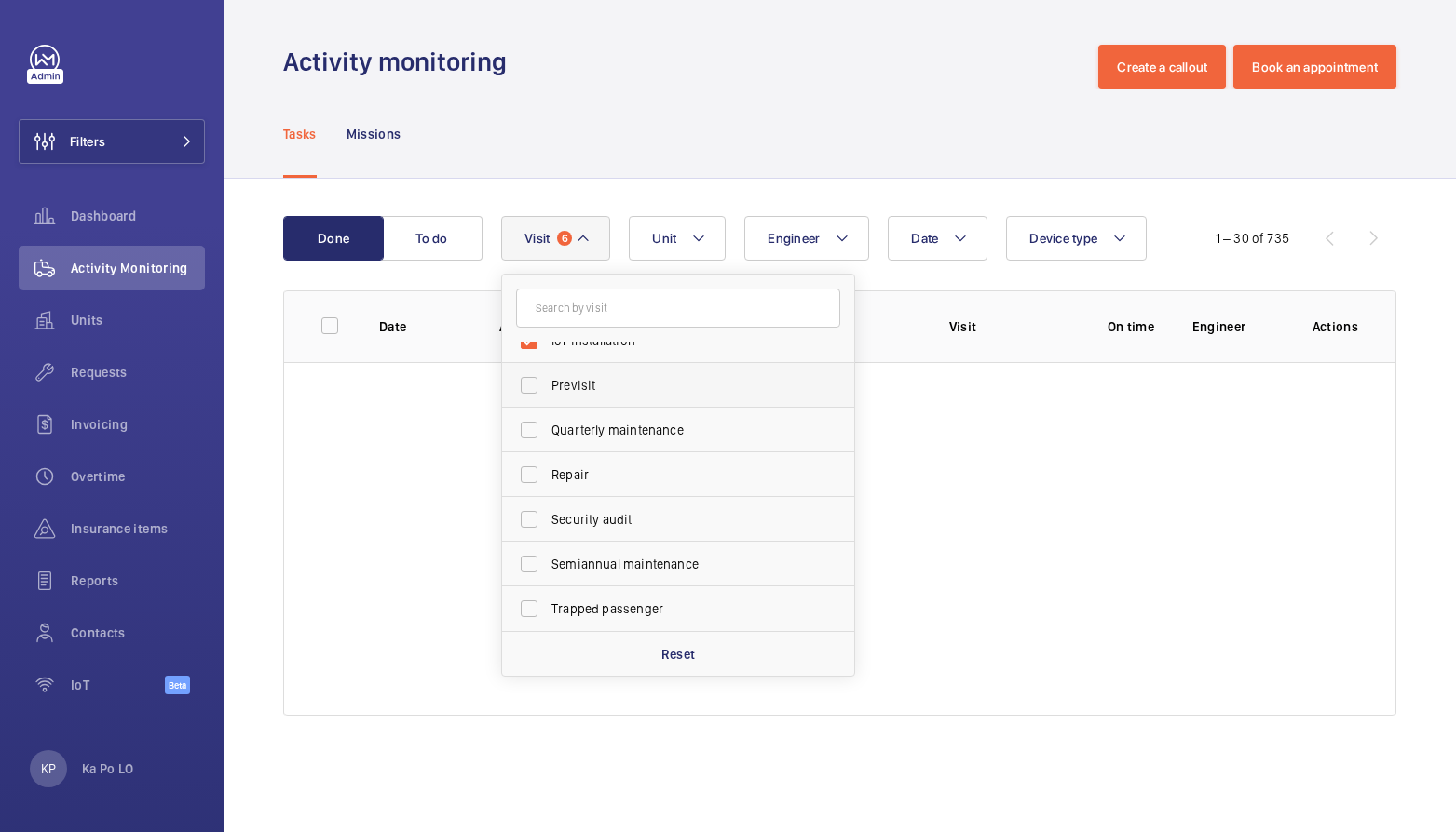
click at [625, 388] on span "Previsit" at bounding box center [679, 385] width 256 height 19
click at [547, 388] on input "Previsit" at bounding box center [530, 385] width 38 height 38
checkbox input "true"
drag, startPoint x: 628, startPoint y: 426, endPoint x: 630, endPoint y: 446, distance: 20.1
click at [628, 428] on span "Quarterly maintenance" at bounding box center [679, 431] width 256 height 19
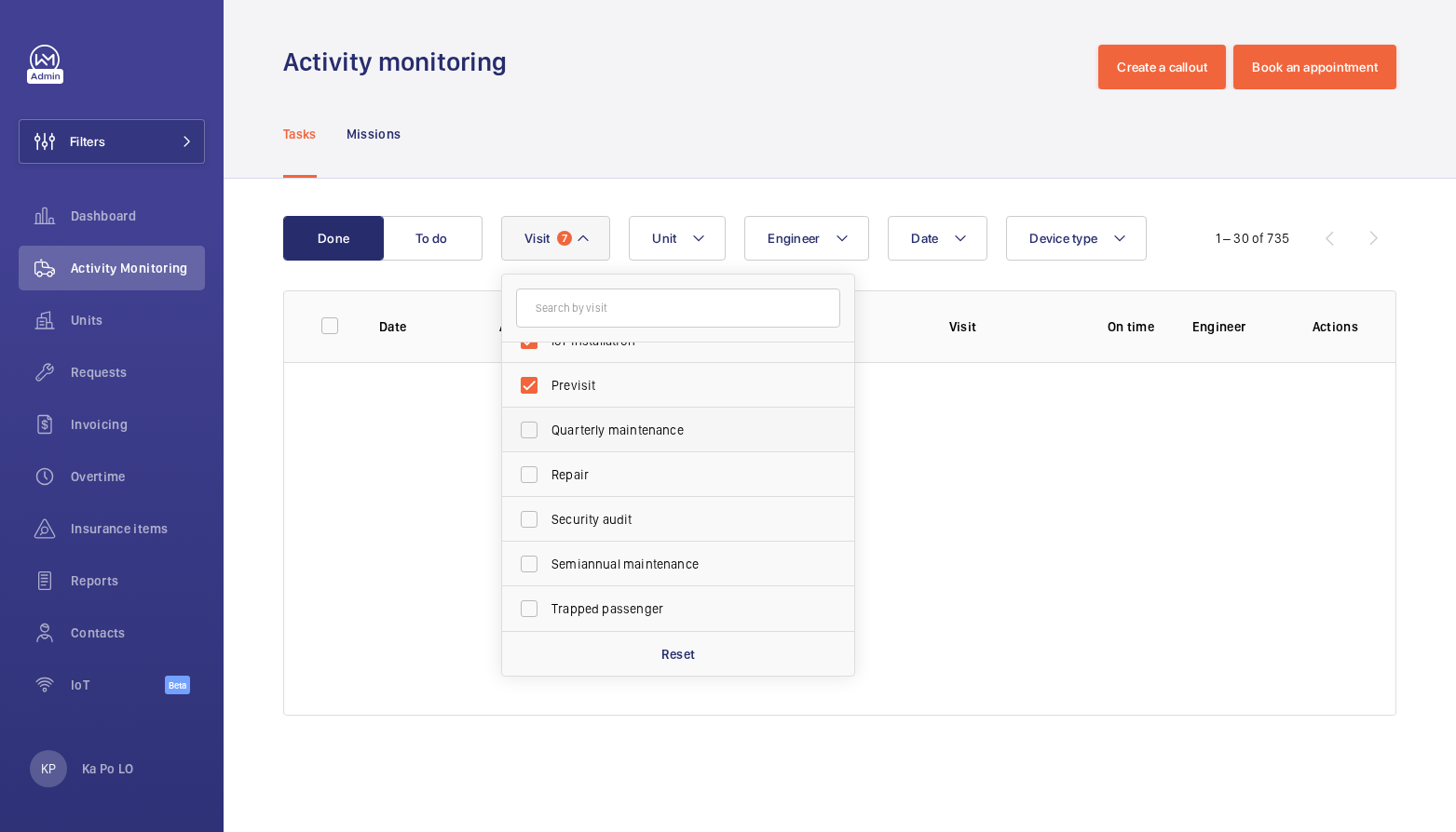
click at [547, 428] on input "Quarterly maintenance" at bounding box center [530, 431] width 38 height 38
checkbox input "true"
click at [634, 473] on span "Repair" at bounding box center [679, 475] width 256 height 19
click at [547, 473] on input "Repair" at bounding box center [530, 475] width 38 height 38
checkbox input "true"
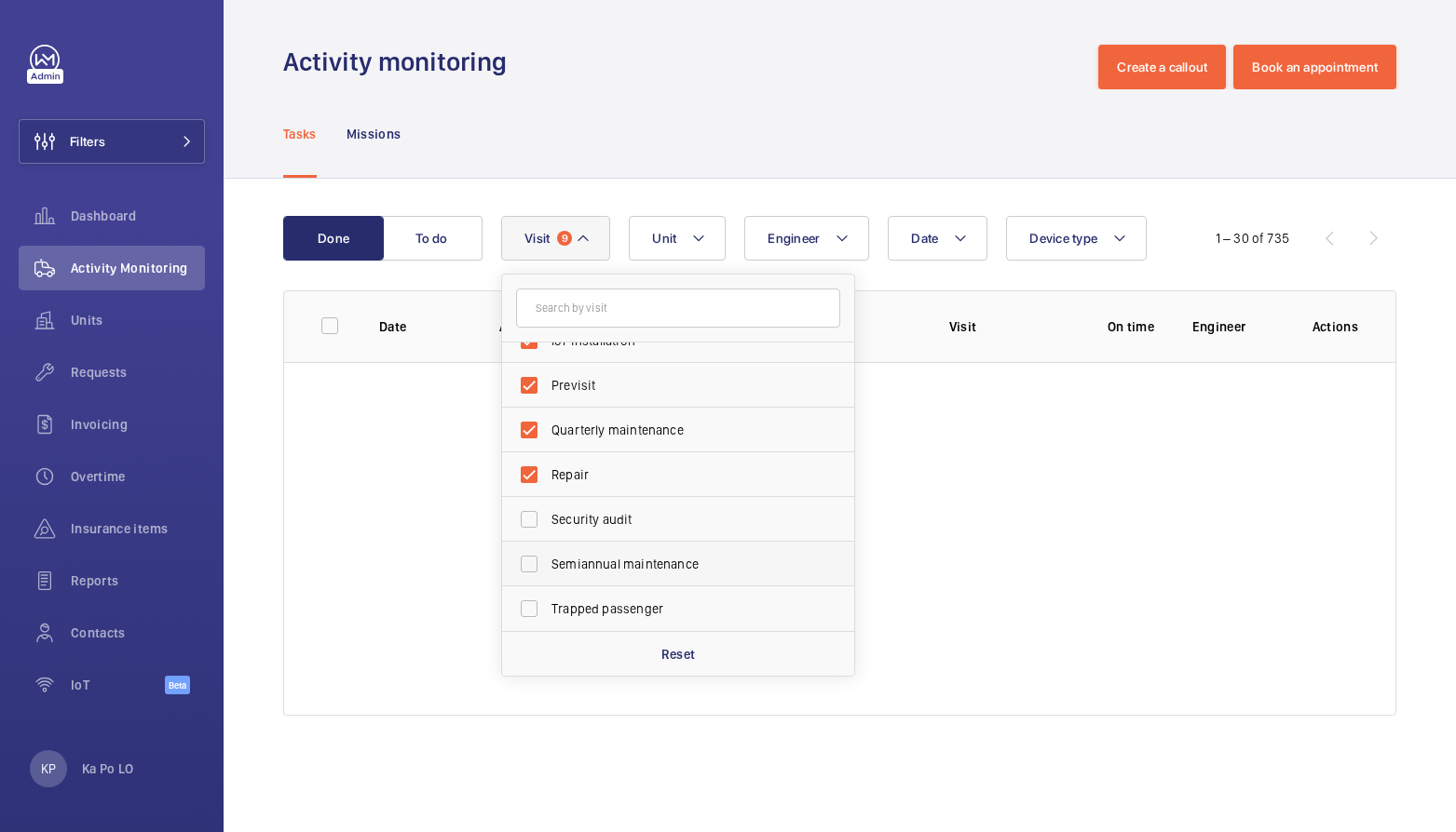
drag, startPoint x: 631, startPoint y: 507, endPoint x: 630, endPoint y: 545, distance: 38.0
click at [631, 510] on label "Security audit" at bounding box center [664, 520] width 324 height 45
click at [547, 510] on input "Security audit" at bounding box center [530, 520] width 38 height 38
checkbox input "true"
click at [630, 552] on label "Semiannual maintenance" at bounding box center [664, 564] width 324 height 45
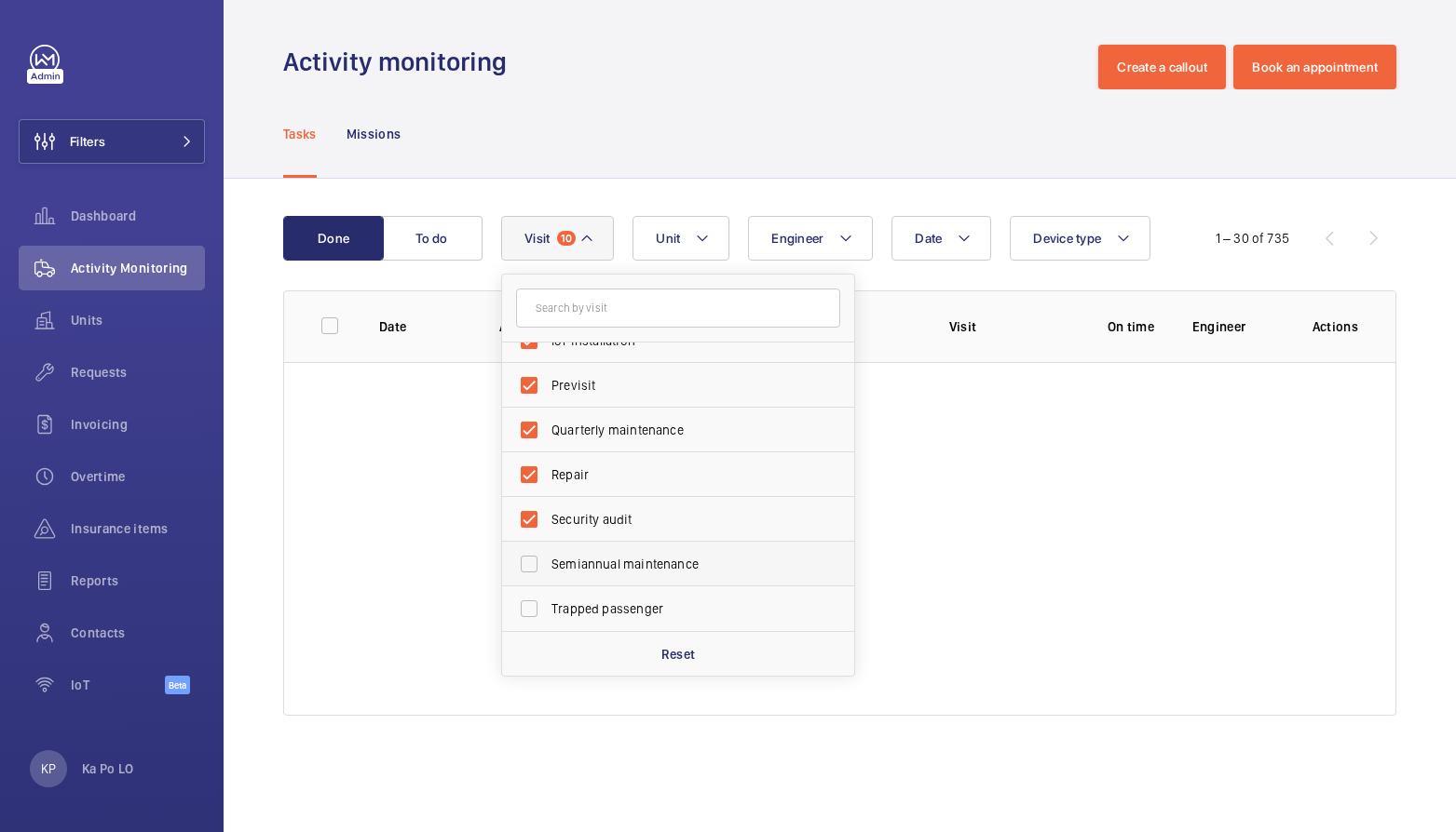
click at [547, 552] on input "Semiannual maintenance" at bounding box center [530, 564] width 38 height 38
checkbox input "true"
drag, startPoint x: 630, startPoint y: 589, endPoint x: 630, endPoint y: 602, distance: 13.0
click at [630, 593] on label "Trapped passenger" at bounding box center [664, 609] width 324 height 45
click at [547, 593] on input "Trapped passenger" at bounding box center [530, 609] width 38 height 38
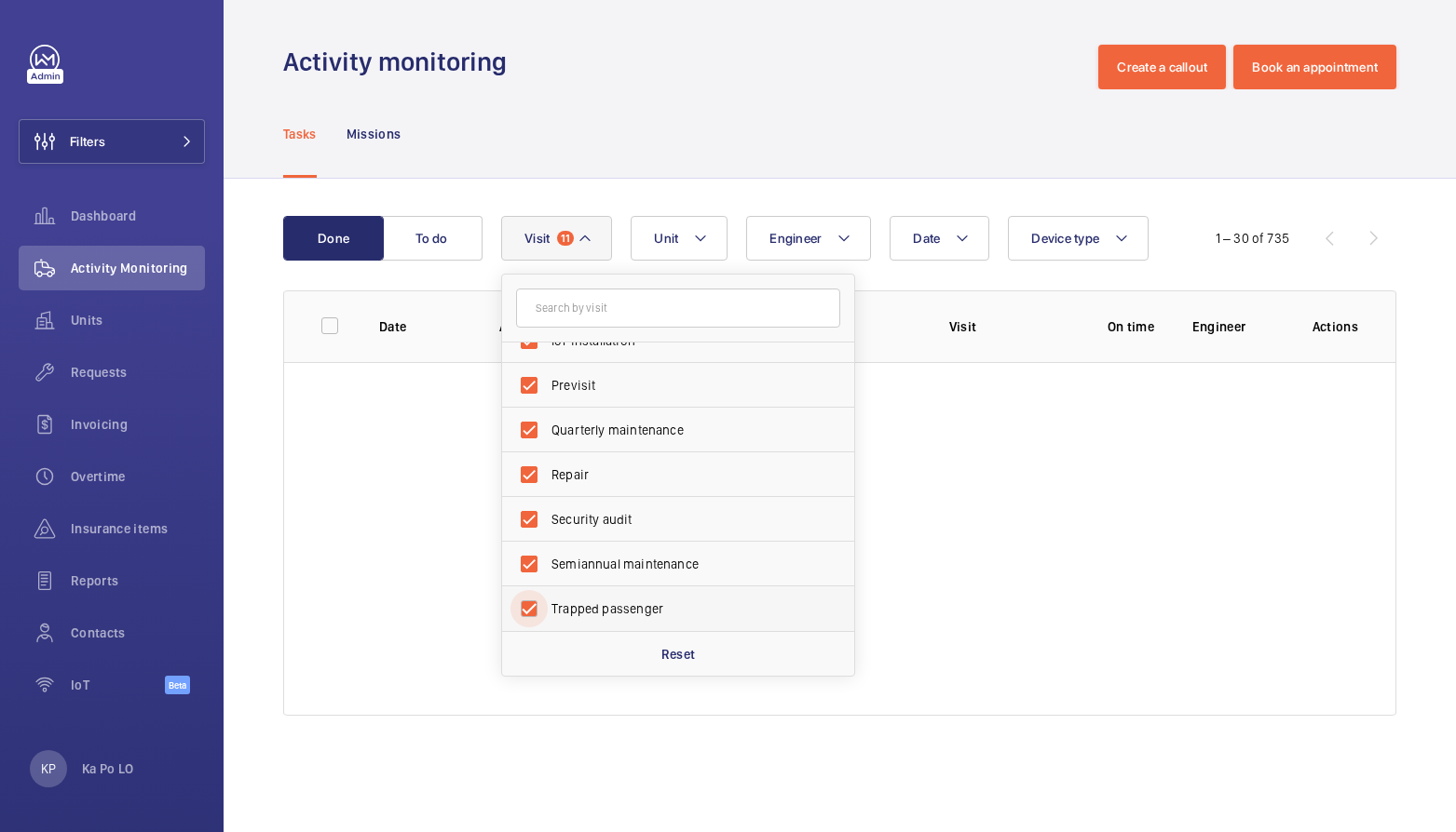
checkbox input "true"
click at [997, 536] on div at bounding box center [839, 539] width 1111 height 353
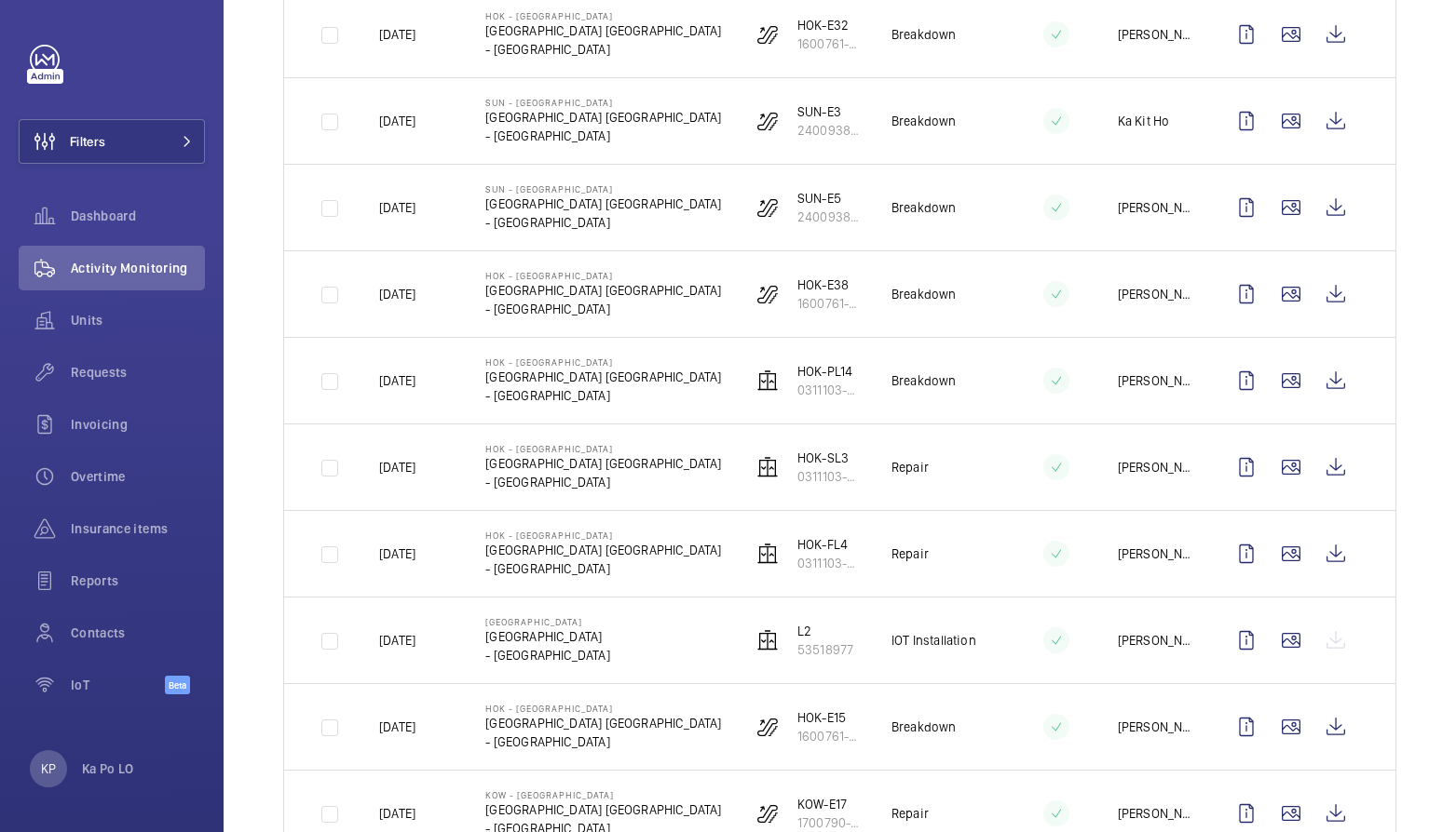
scroll to position [838, 0]
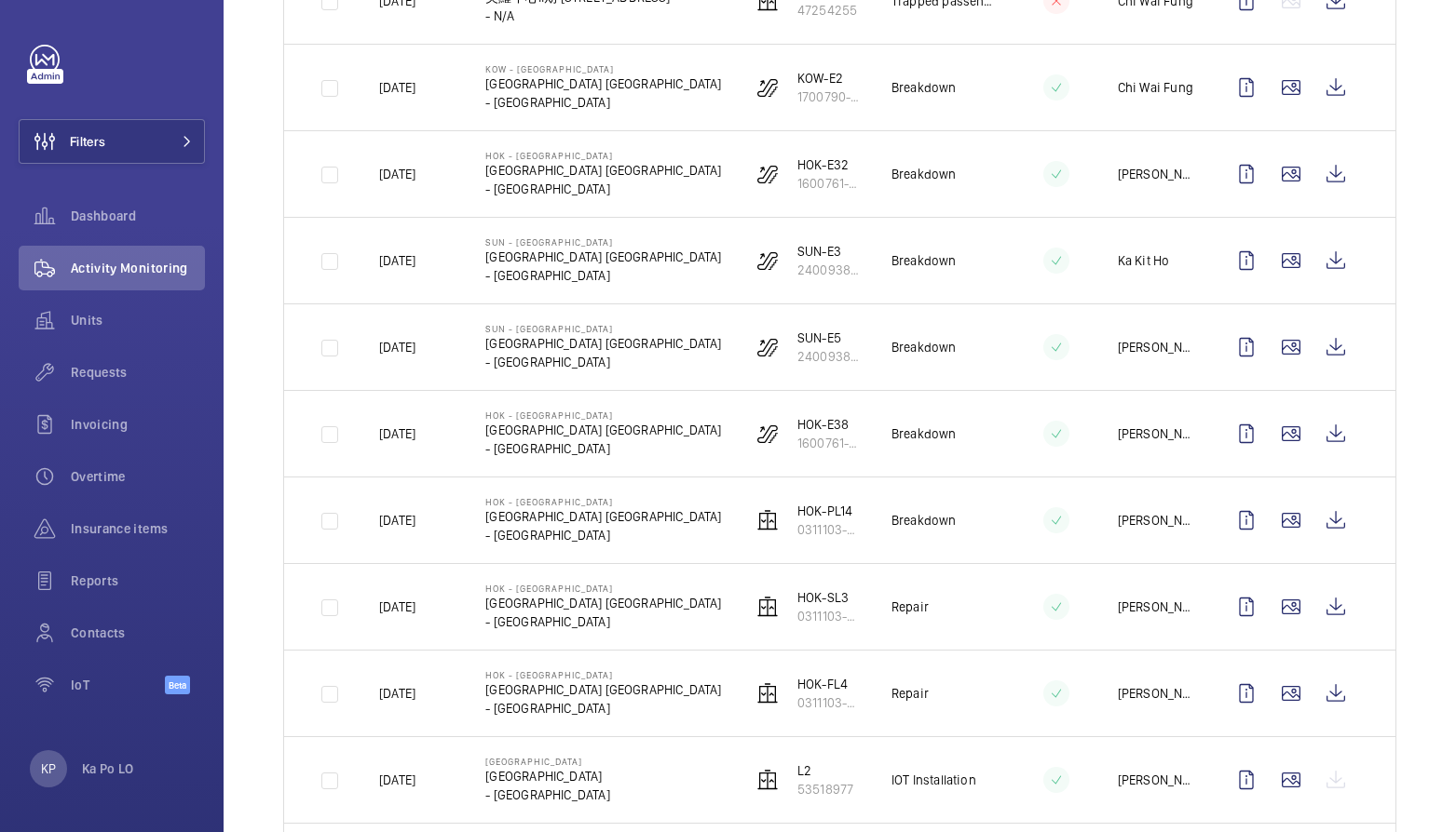
click at [264, 452] on div "Done To do Date Engineer Unit Visit 12 More filters 1 – 30 of 90 Date Address U…" at bounding box center [840, 754] width 1232 height 2827
click at [277, 324] on div "Done To do Date Engineer Unit Visit 12 More filters 1 – 30 of 90 Date Address U…" at bounding box center [840, 754] width 1232 height 2827
click at [261, 403] on div "Done To do Date Engineer Unit Visit 12 More filters 1 – 30 of 90 Date Address U…" at bounding box center [840, 754] width 1232 height 2827
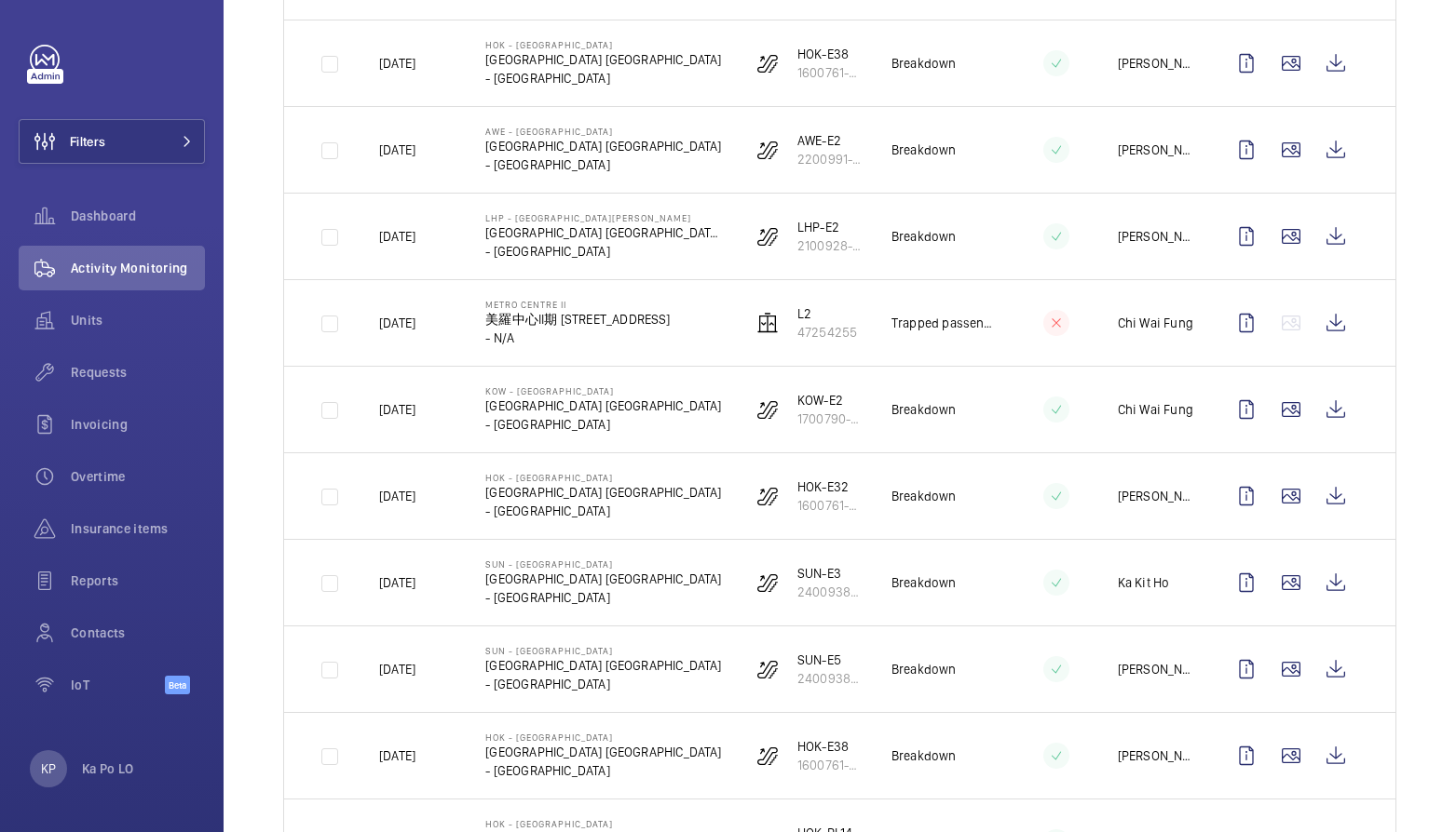
scroll to position [558, 0]
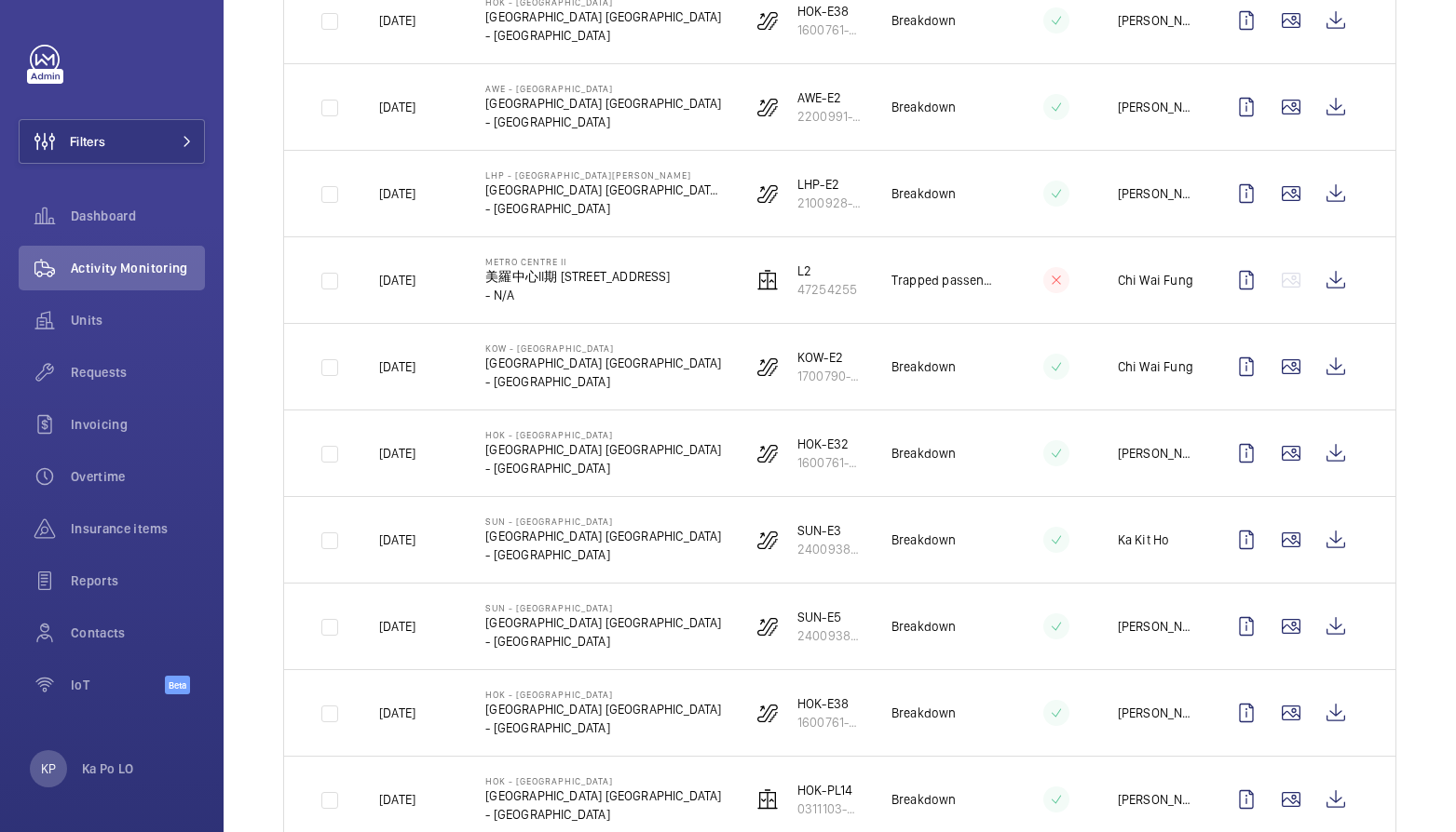
click at [293, 382] on td at bounding box center [316, 367] width 65 height 86
drag, startPoint x: 263, startPoint y: 451, endPoint x: 240, endPoint y: 451, distance: 23.0
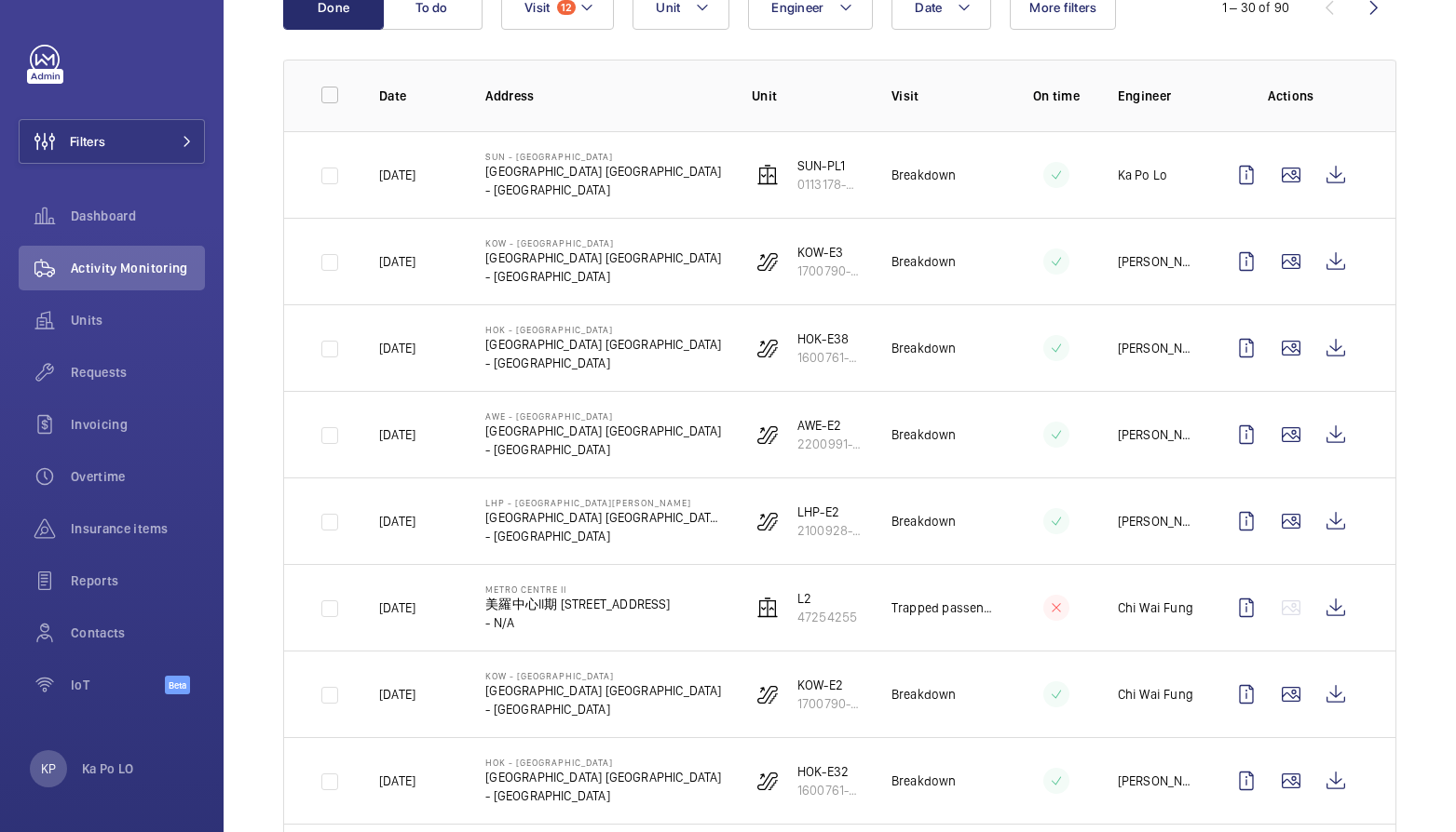
scroll to position [228, 0]
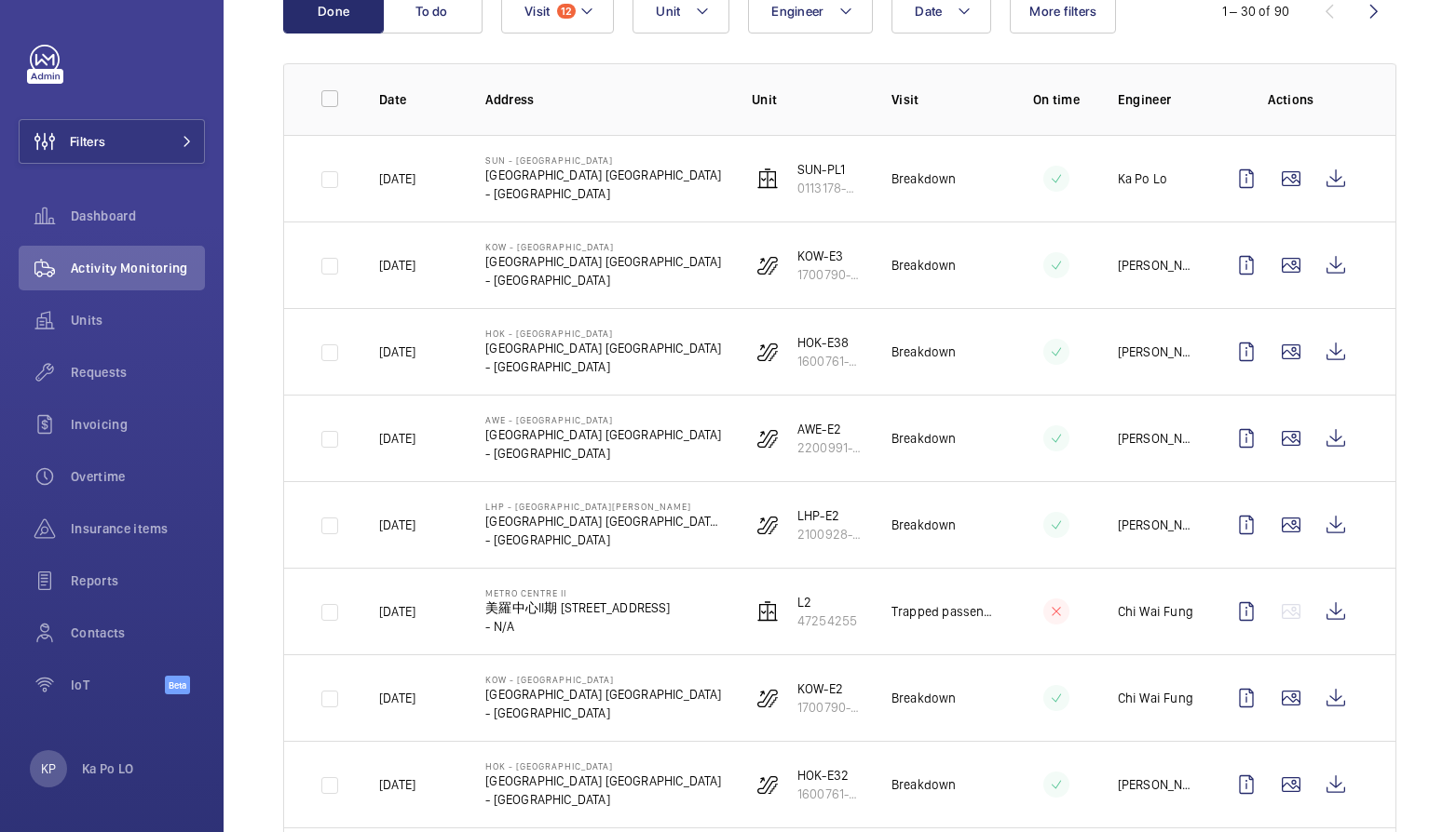
drag, startPoint x: 246, startPoint y: 575, endPoint x: 292, endPoint y: 577, distance: 46.0
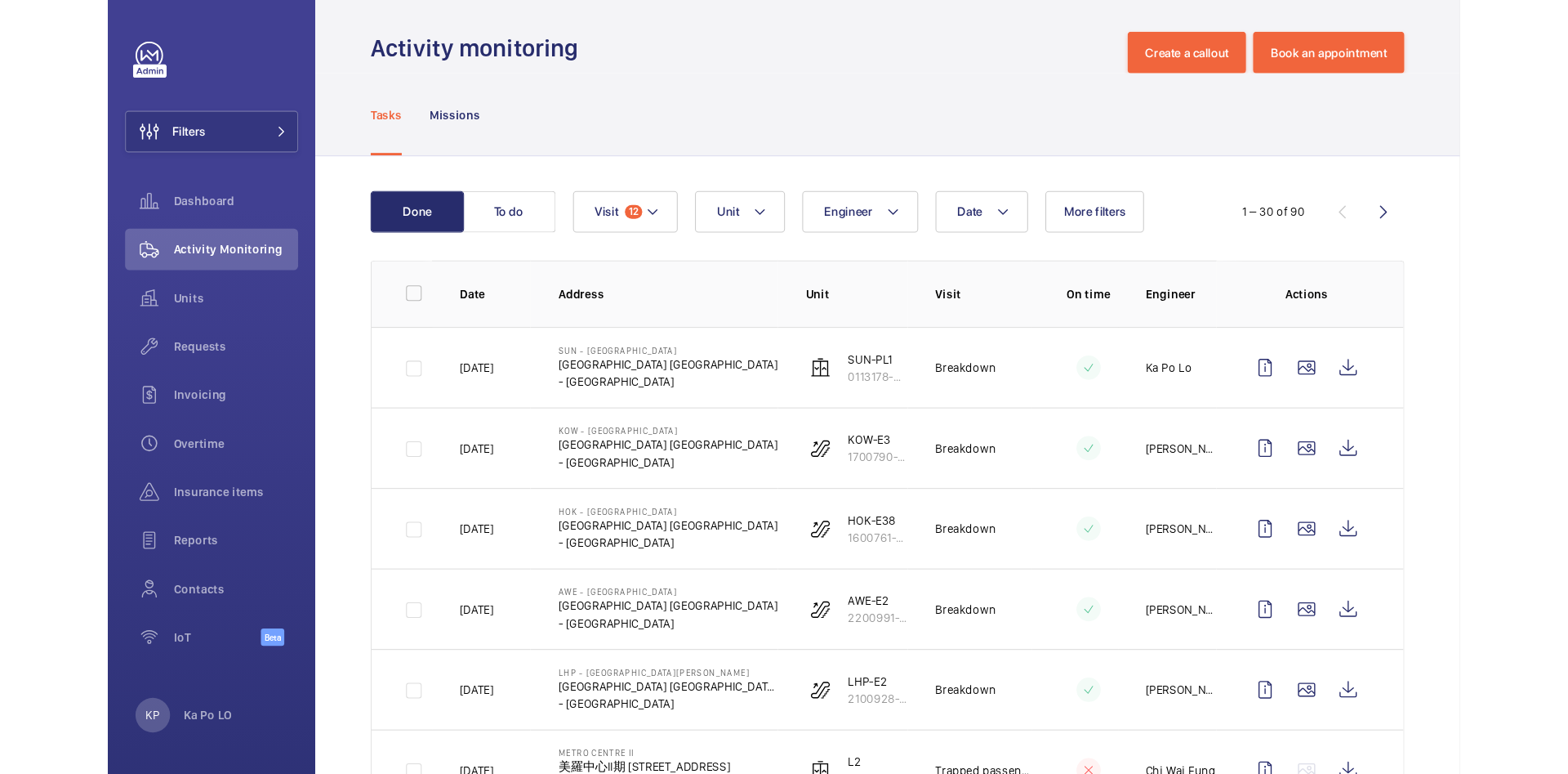
scroll to position [0, 0]
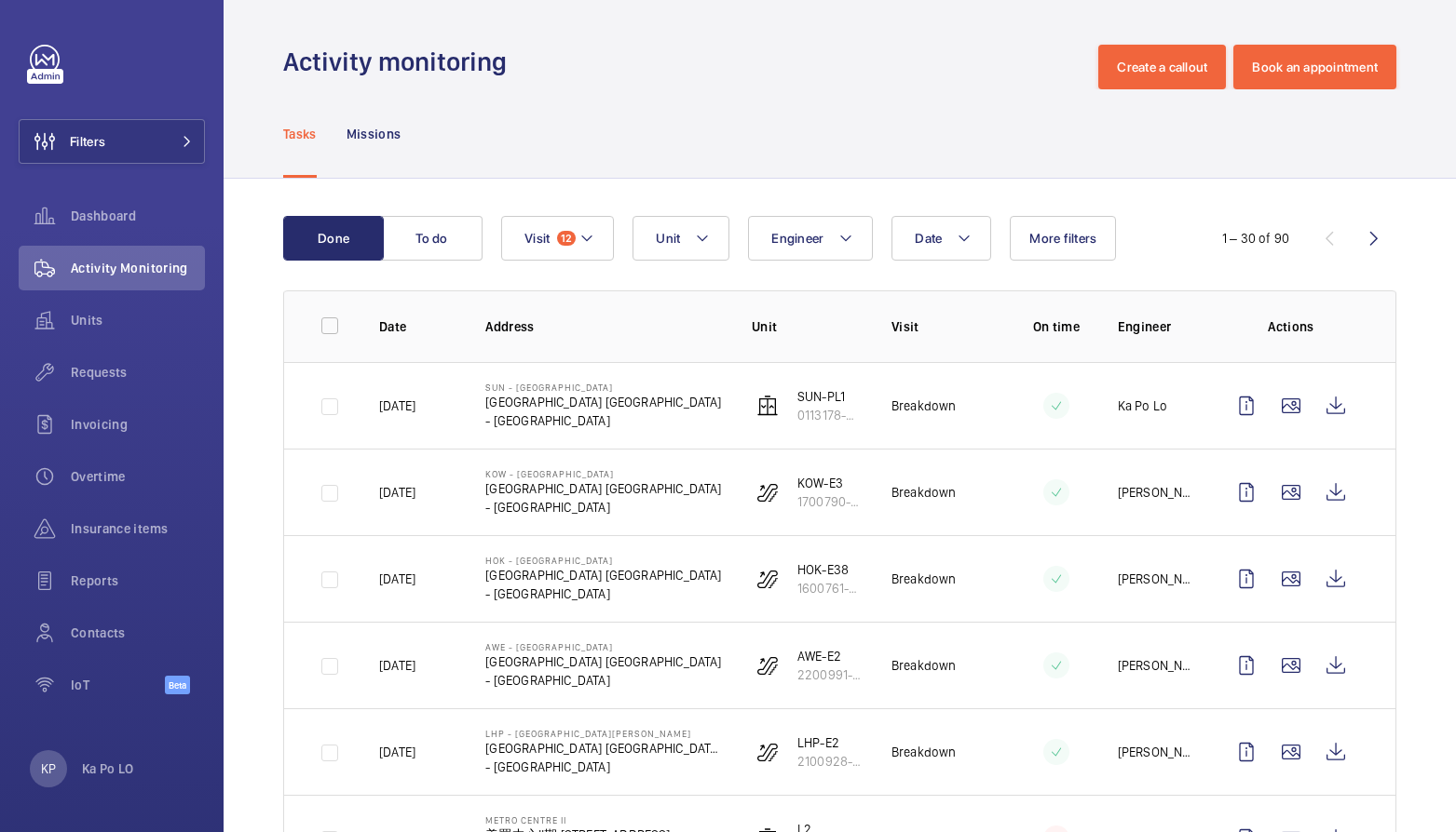
click at [566, 242] on span "12" at bounding box center [566, 239] width 19 height 15
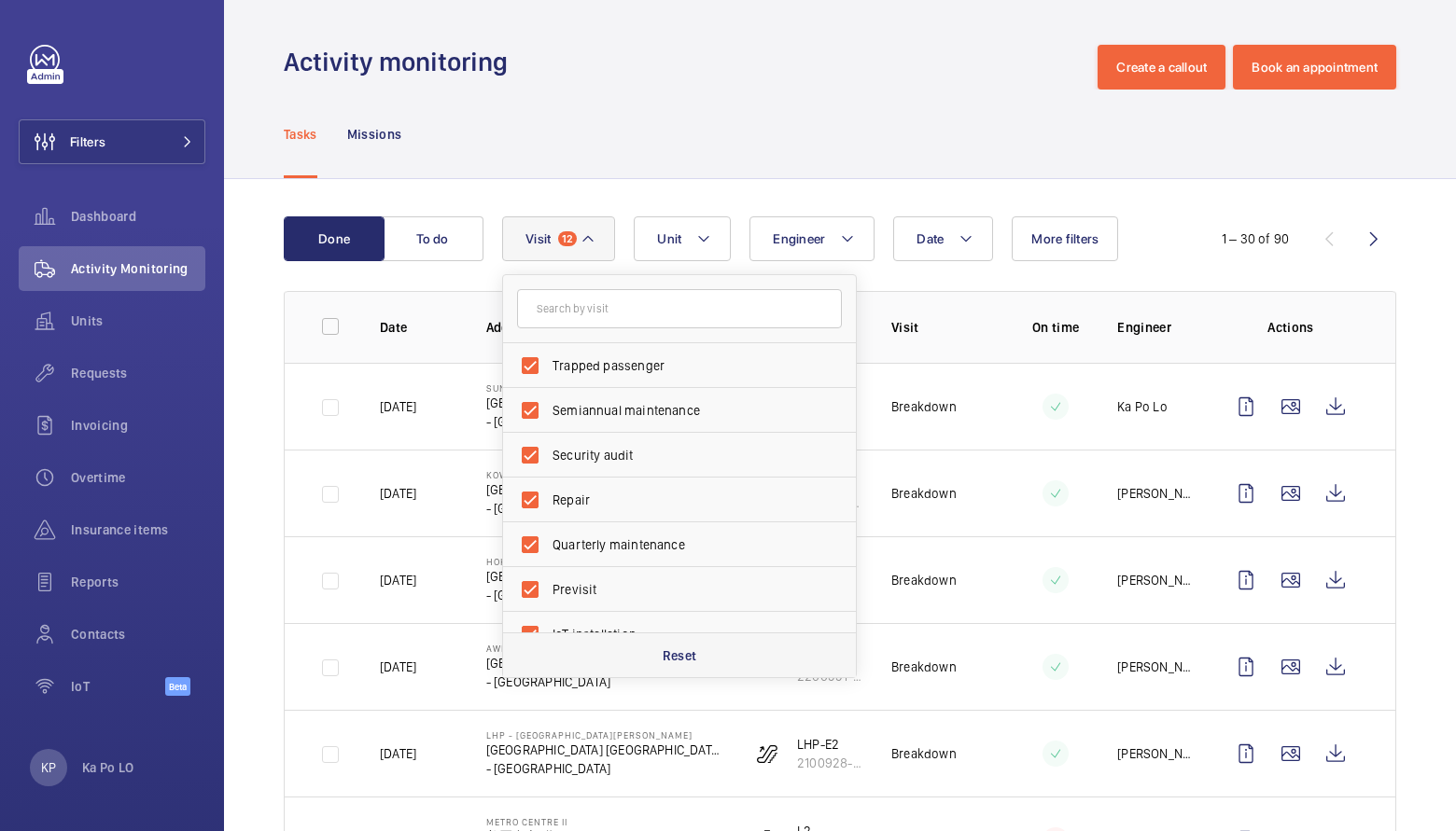
click at [679, 643] on div "Reset" at bounding box center [679, 655] width 352 height 45
checkbox input "false"
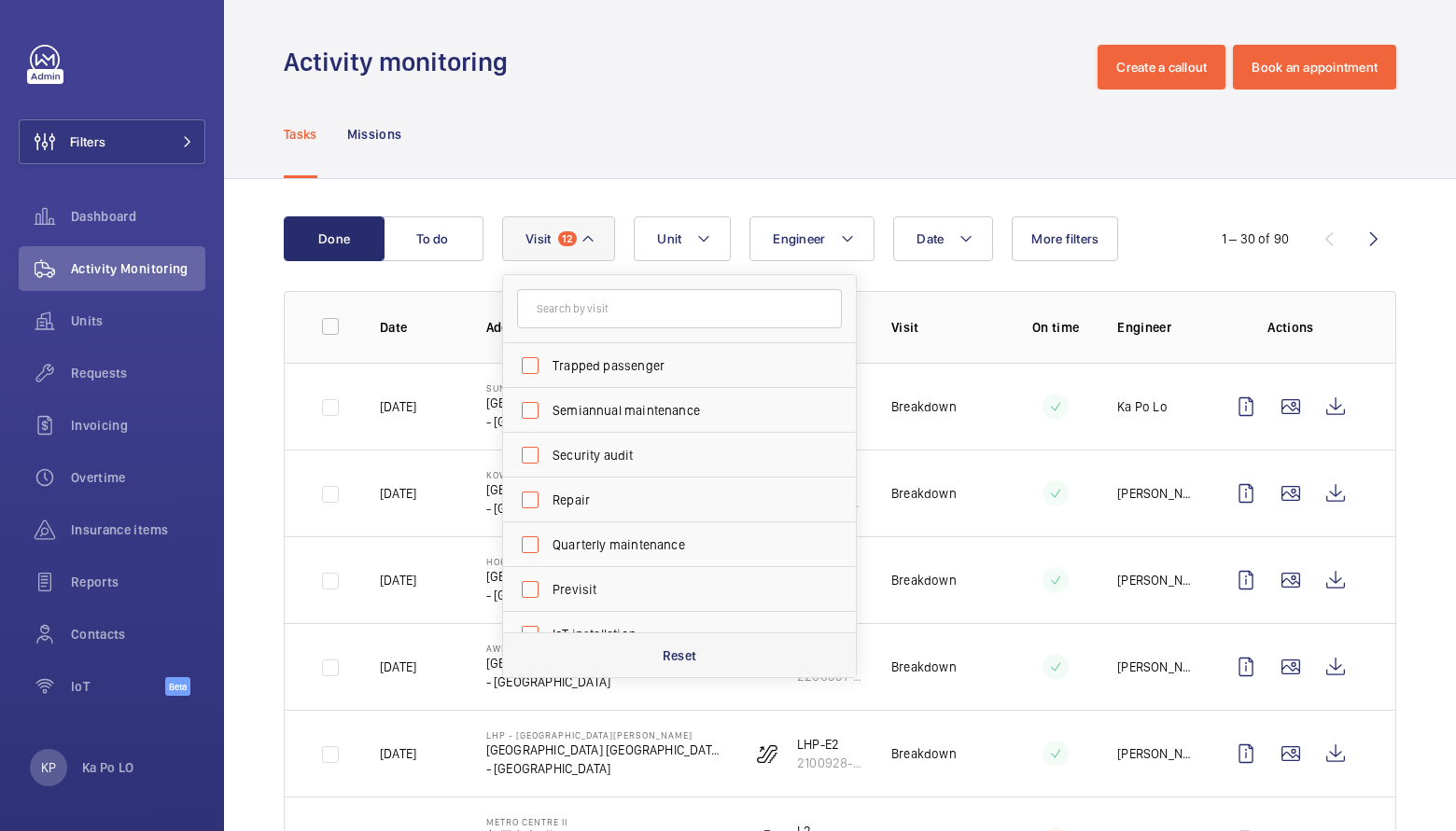
checkbox input "false"
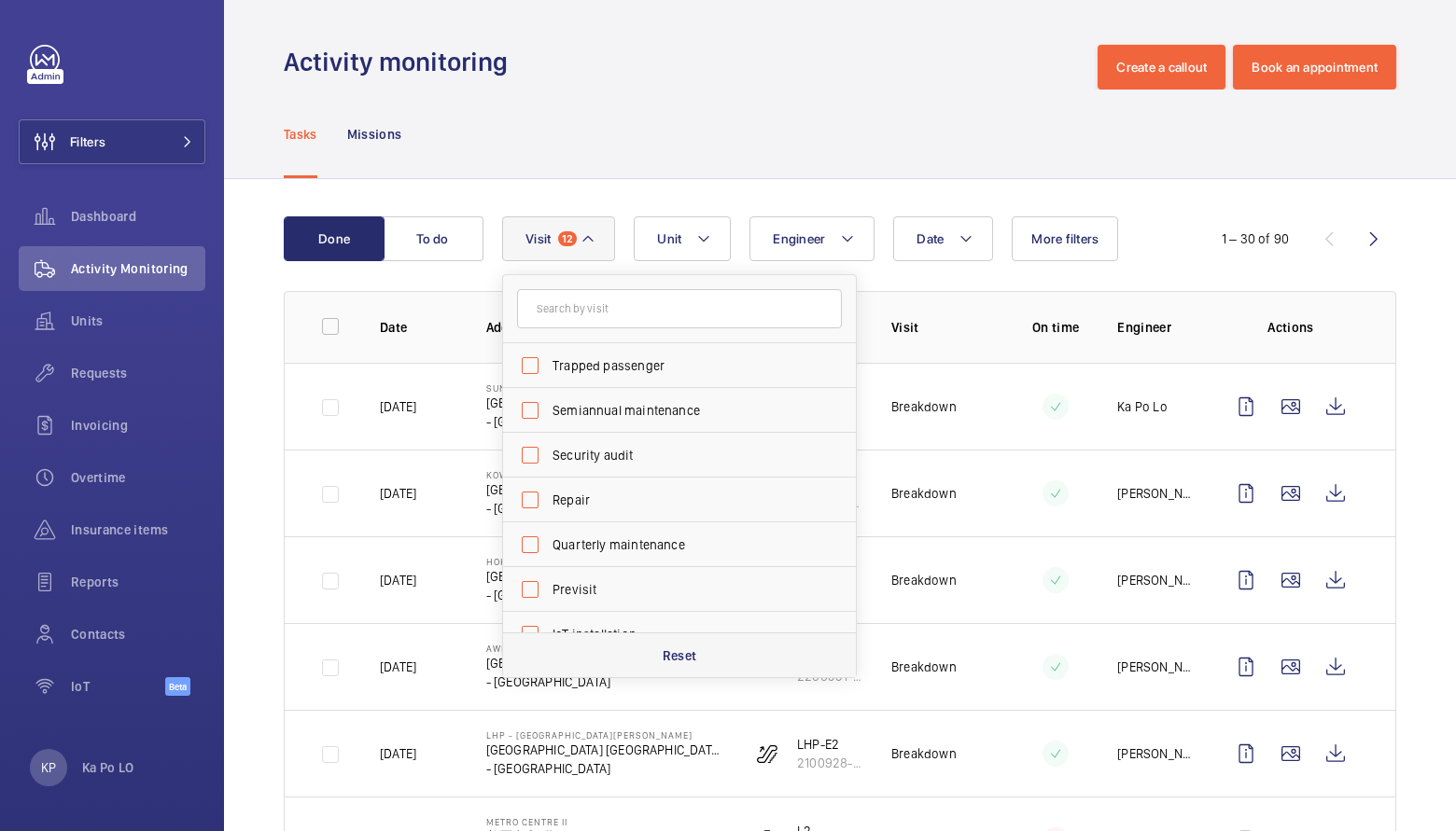
checkbox input "false"
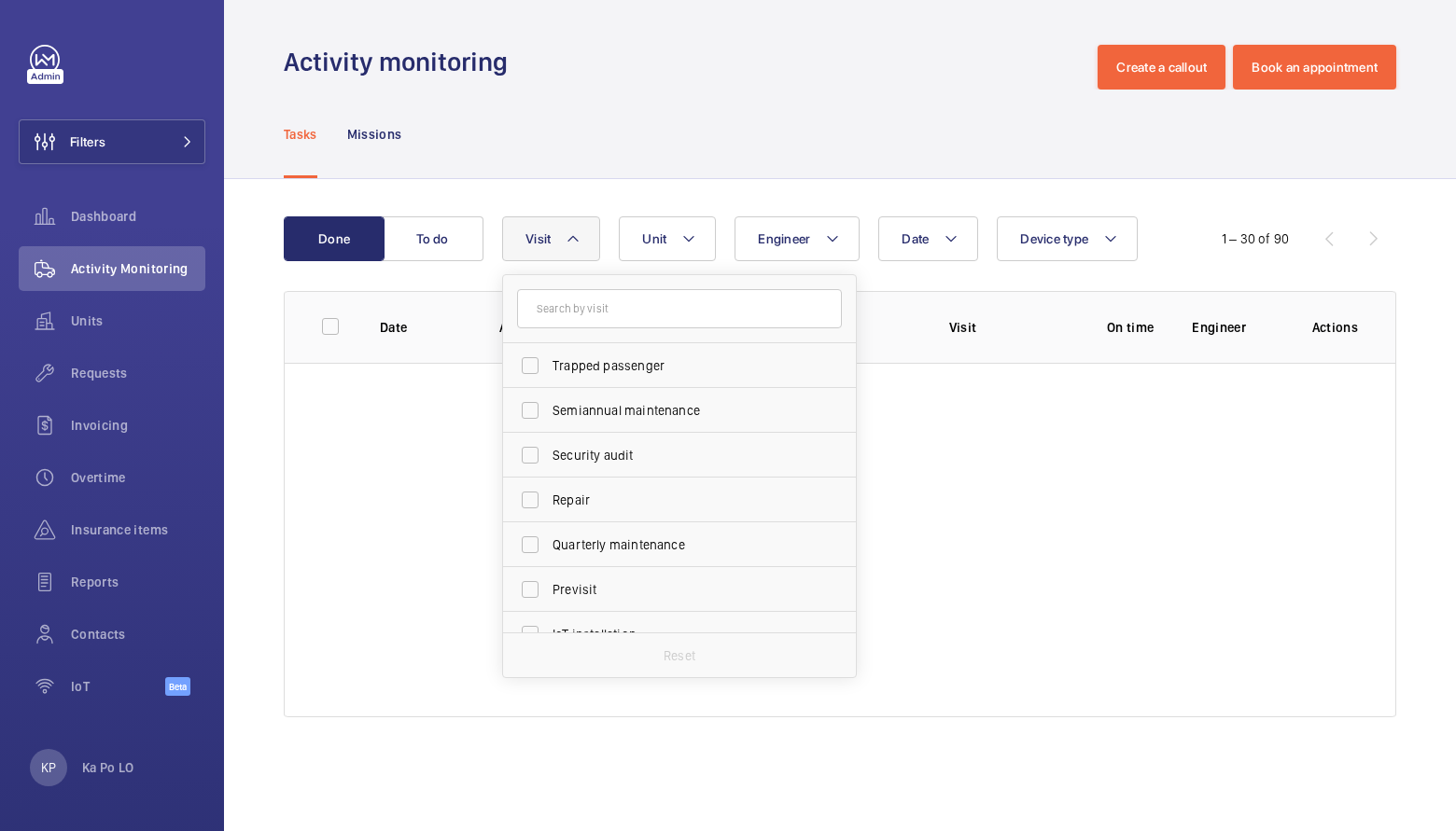
click at [263, 308] on div "Done To do Date Engineer Unit Device type Visit Trapped passenger Semiannual ma…" at bounding box center [840, 470] width 1232 height 583
